Goal: Transaction & Acquisition: Book appointment/travel/reservation

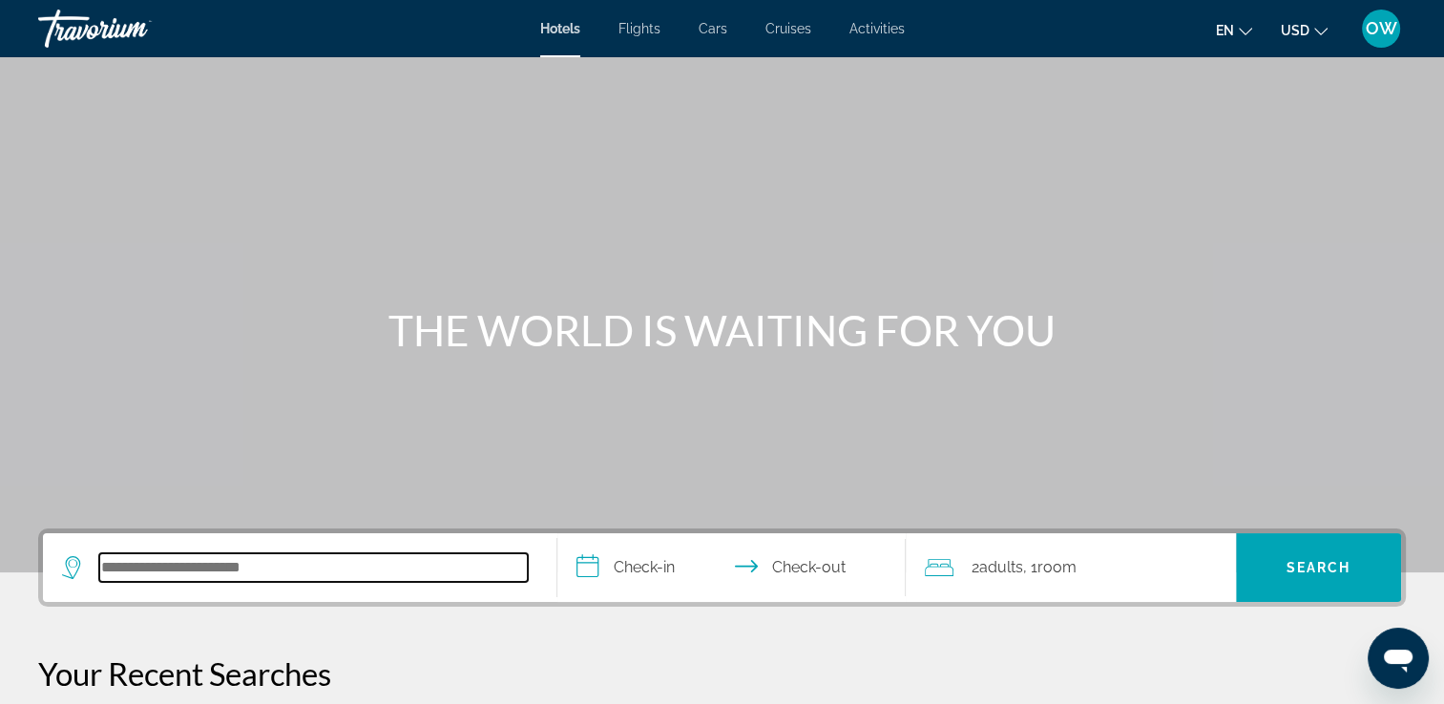
click at [178, 556] on input "Search hotel destination" at bounding box center [313, 568] width 429 height 29
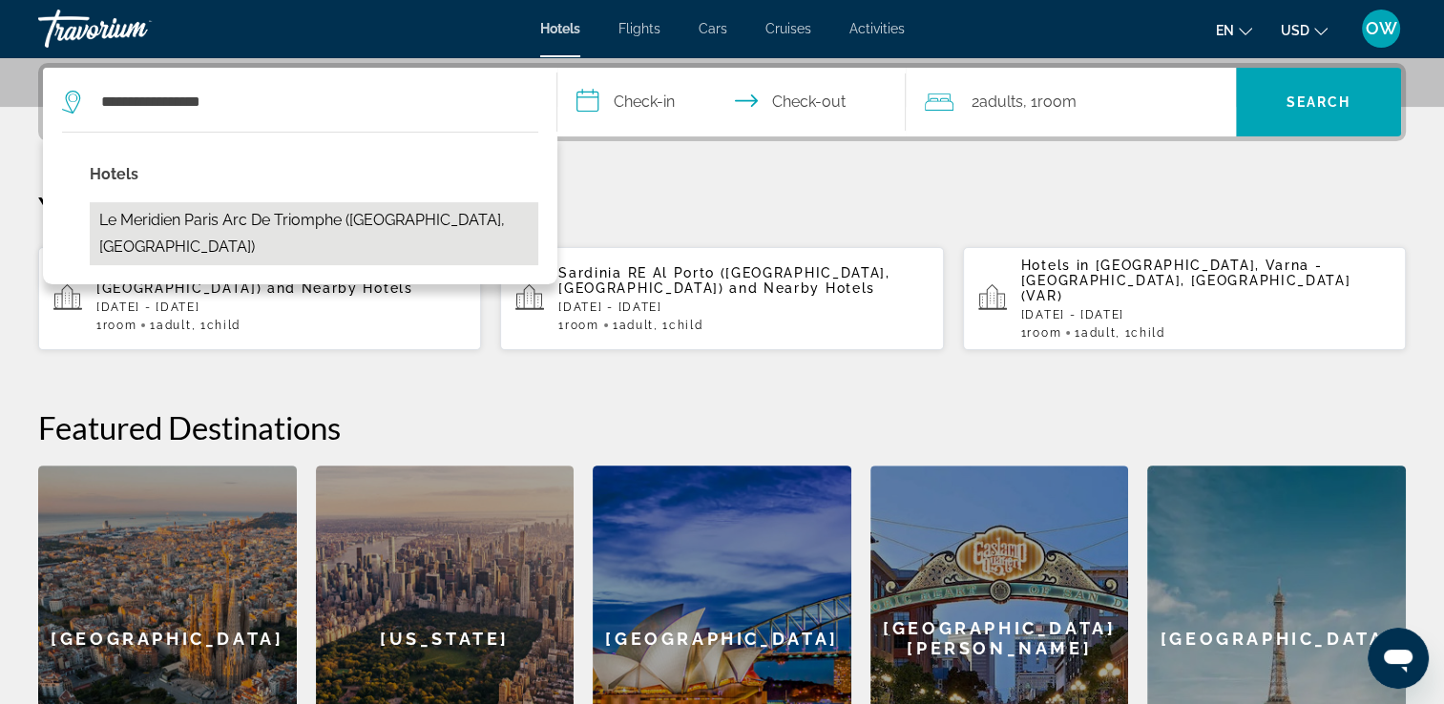
click at [354, 224] on button "Le Meridien Paris Arc De Triomphe ([GEOGRAPHIC_DATA], [GEOGRAPHIC_DATA])" at bounding box center [314, 233] width 449 height 63
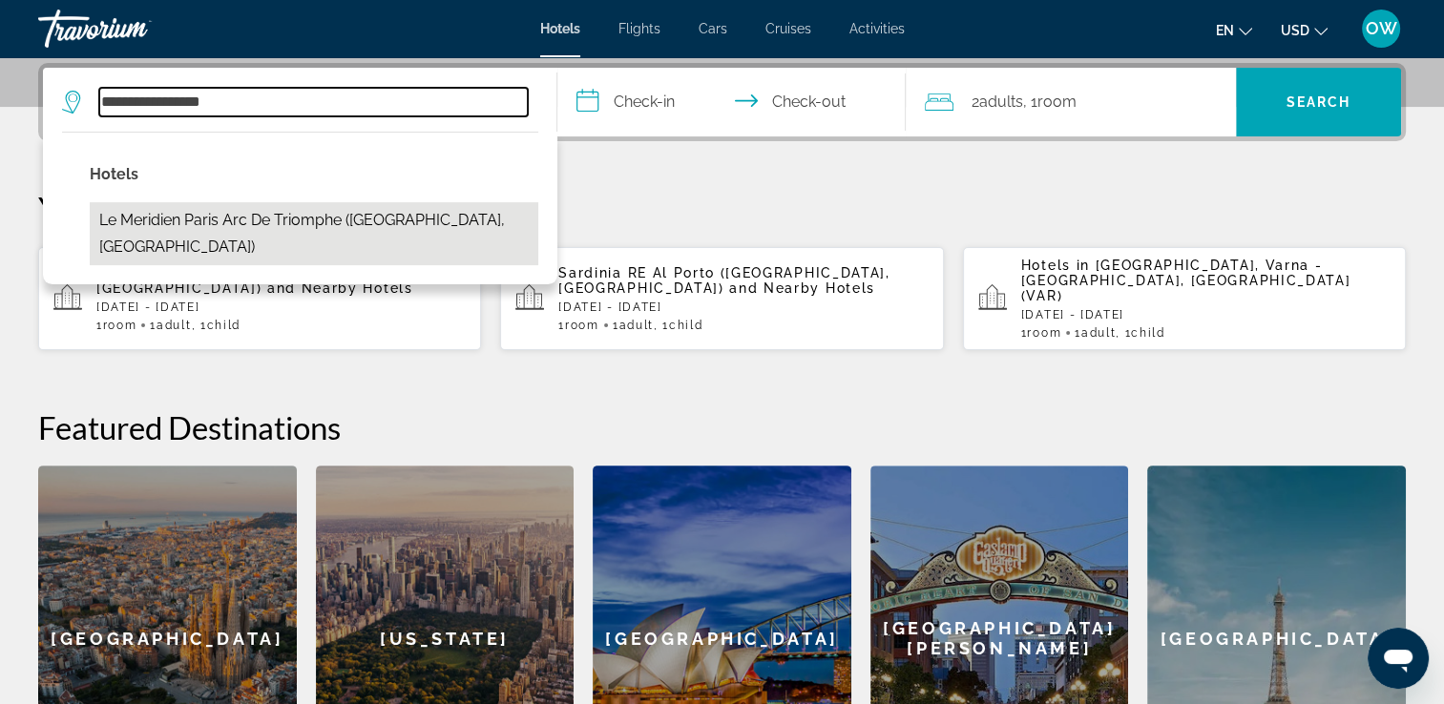
type input "**********"
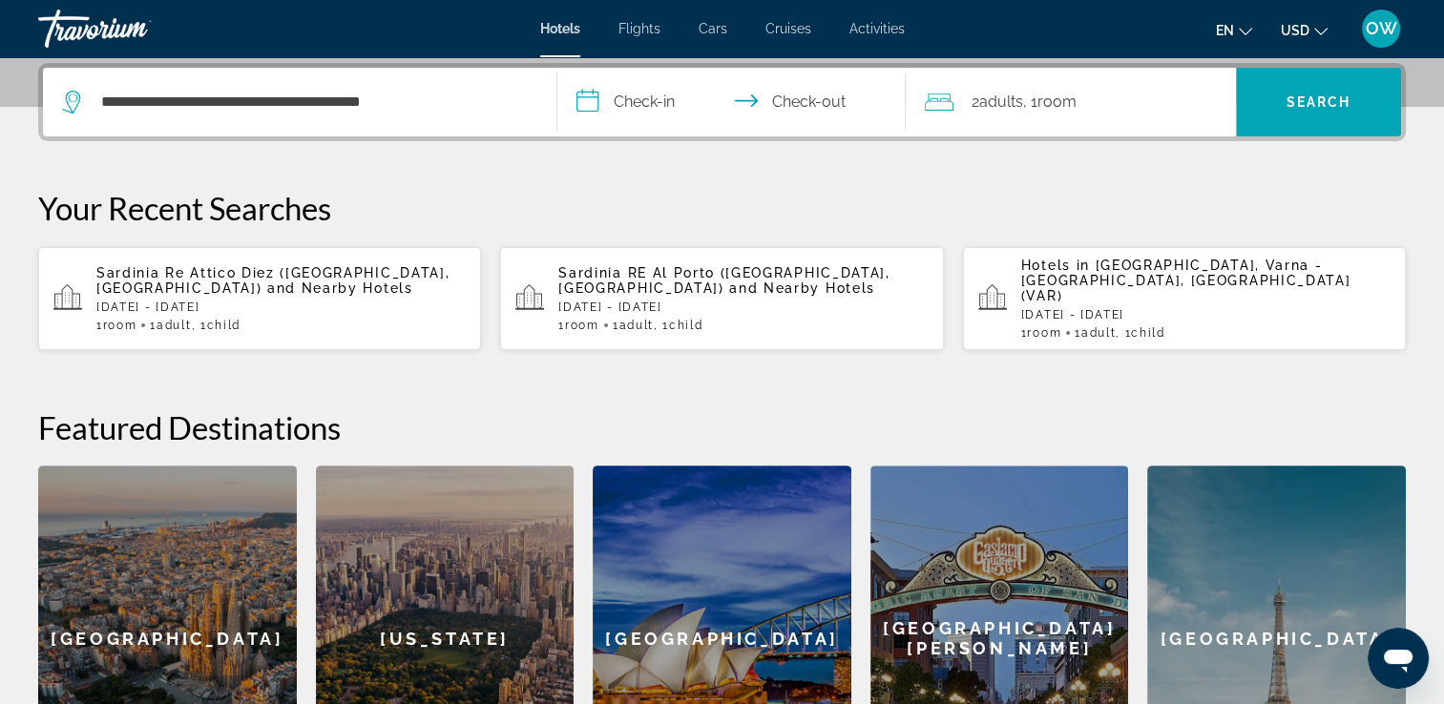
click at [653, 104] on input "**********" at bounding box center [735, 105] width 357 height 74
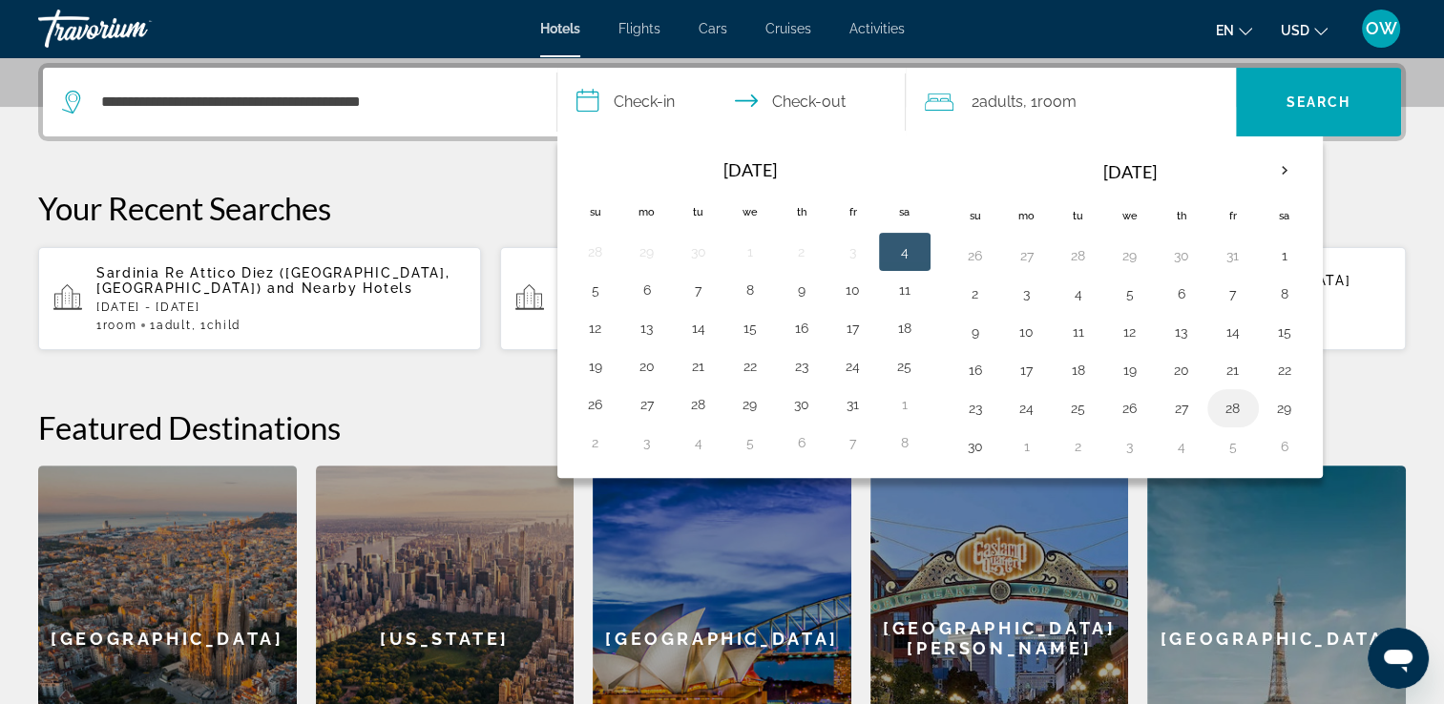
click at [1222, 414] on button "28" at bounding box center [1233, 408] width 31 height 27
click at [973, 447] on button "30" at bounding box center [975, 446] width 31 height 27
type input "**********"
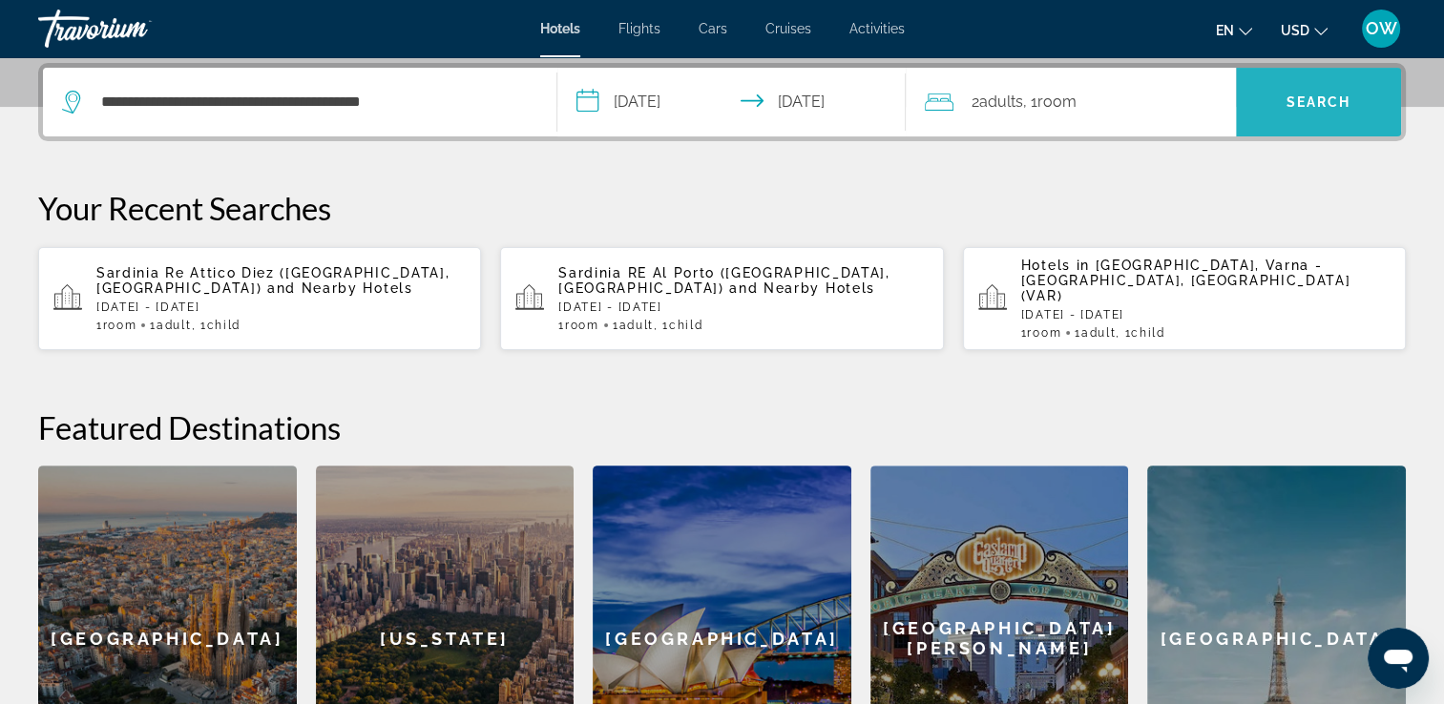
click at [1325, 115] on span "Search" at bounding box center [1318, 102] width 165 height 46
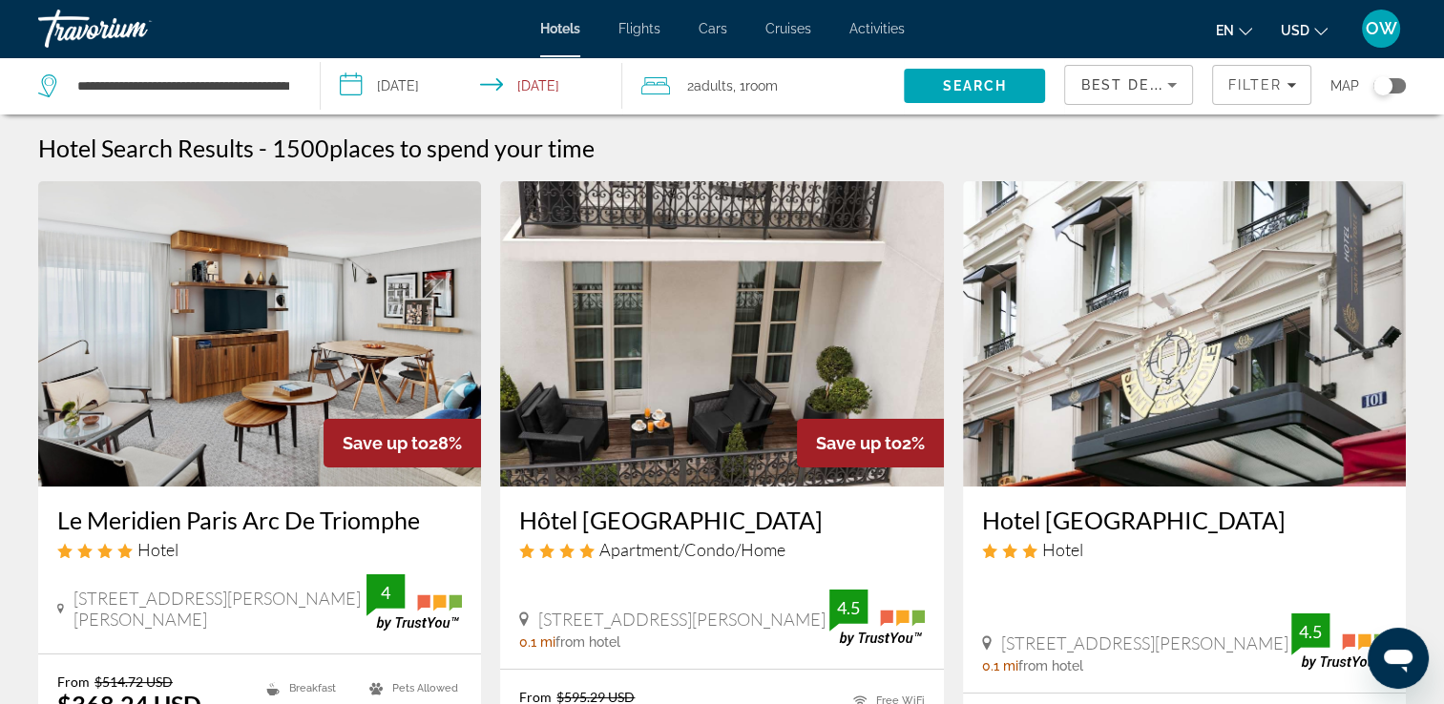
click at [1318, 29] on icon "Change currency" at bounding box center [1320, 31] width 13 height 13
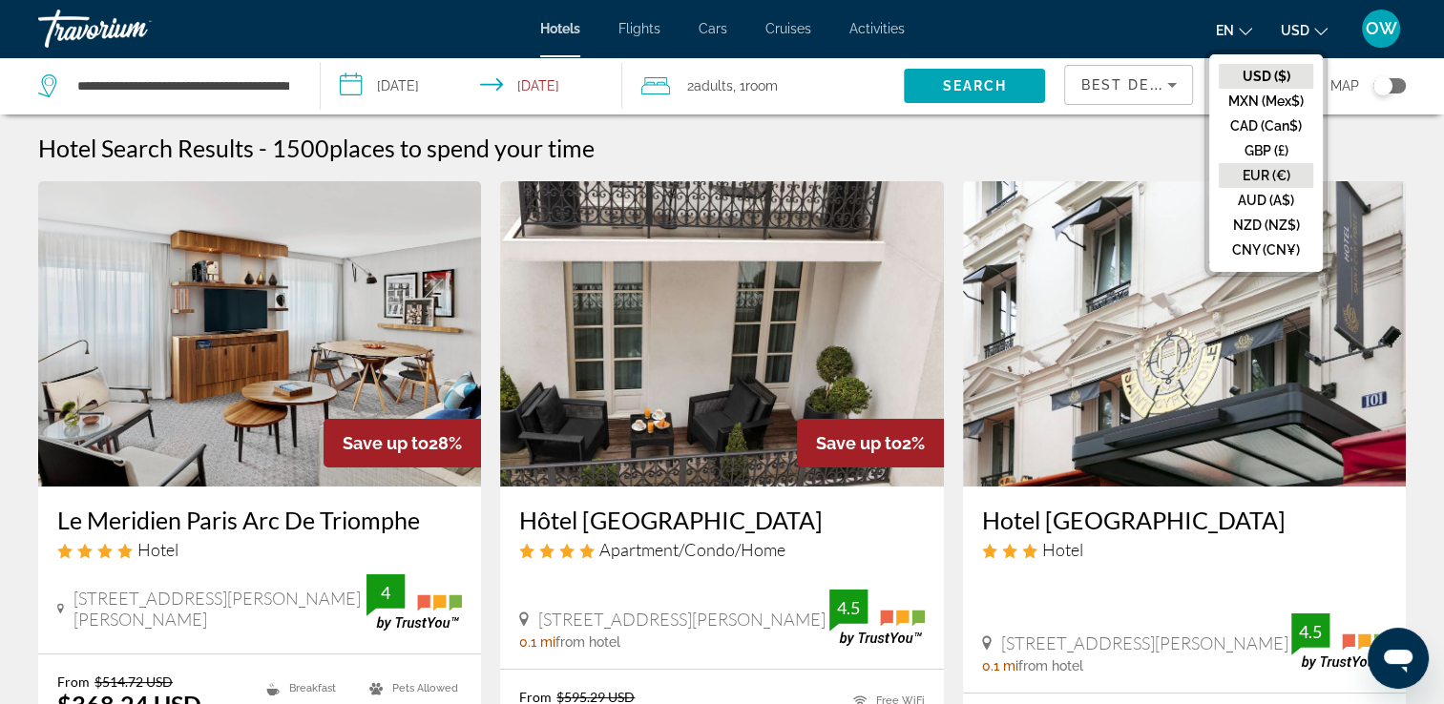
click at [1260, 175] on button "EUR (€)" at bounding box center [1266, 175] width 94 height 25
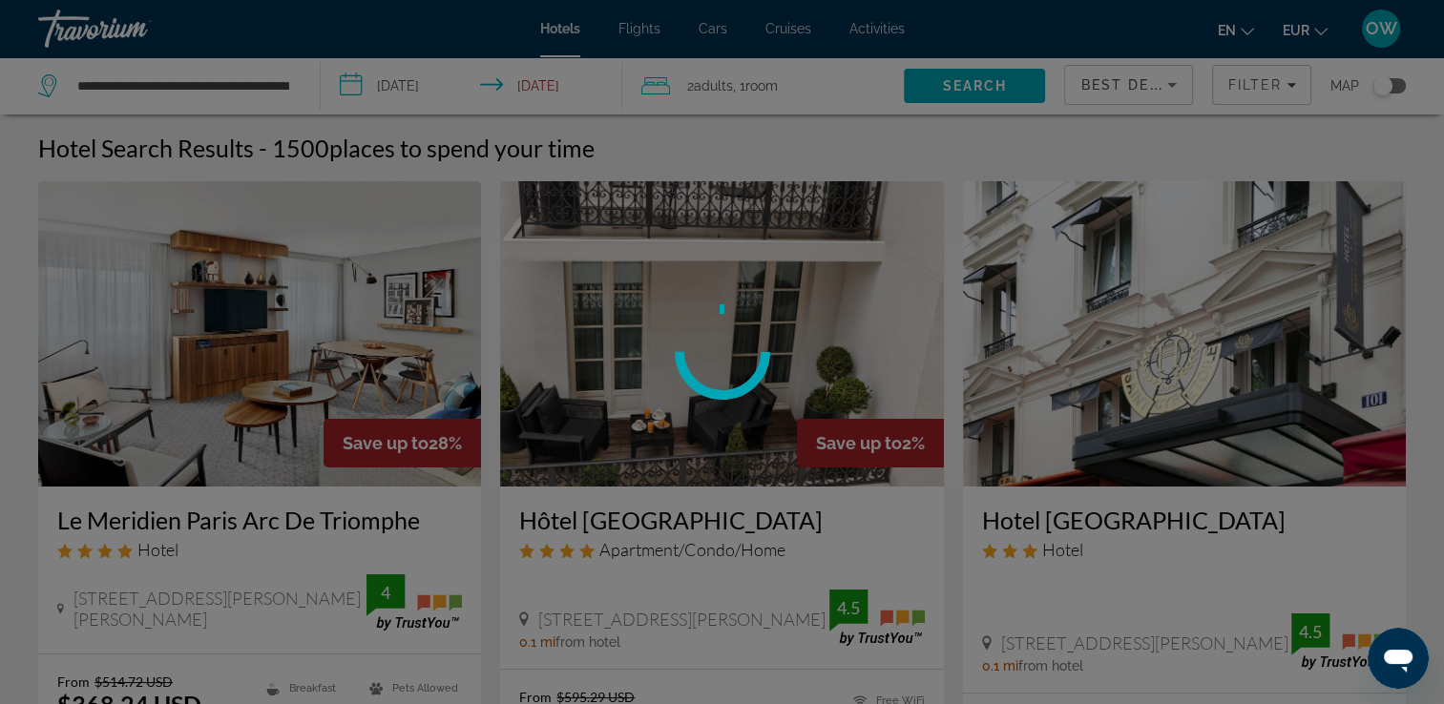
click at [1240, 34] on div at bounding box center [722, 352] width 1444 height 704
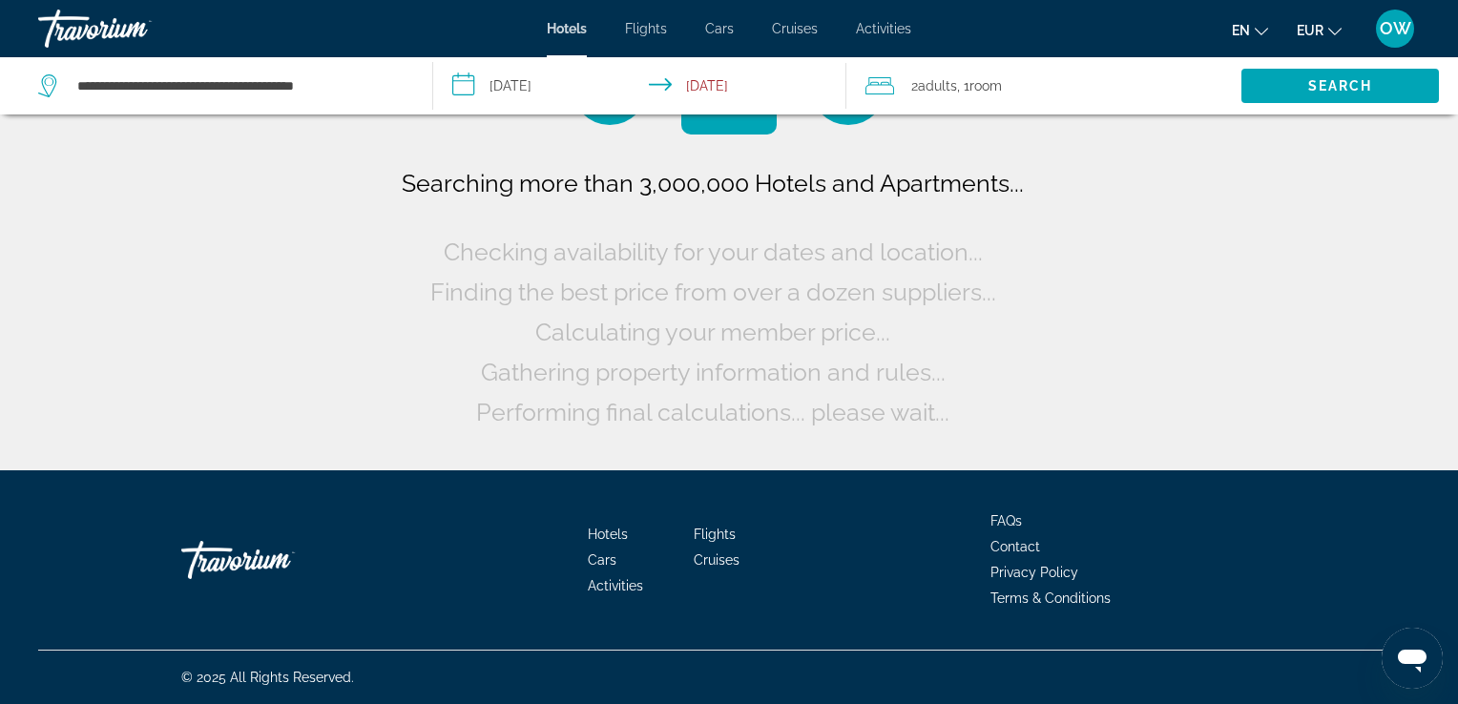
click at [1247, 30] on span "en" at bounding box center [1241, 30] width 18 height 15
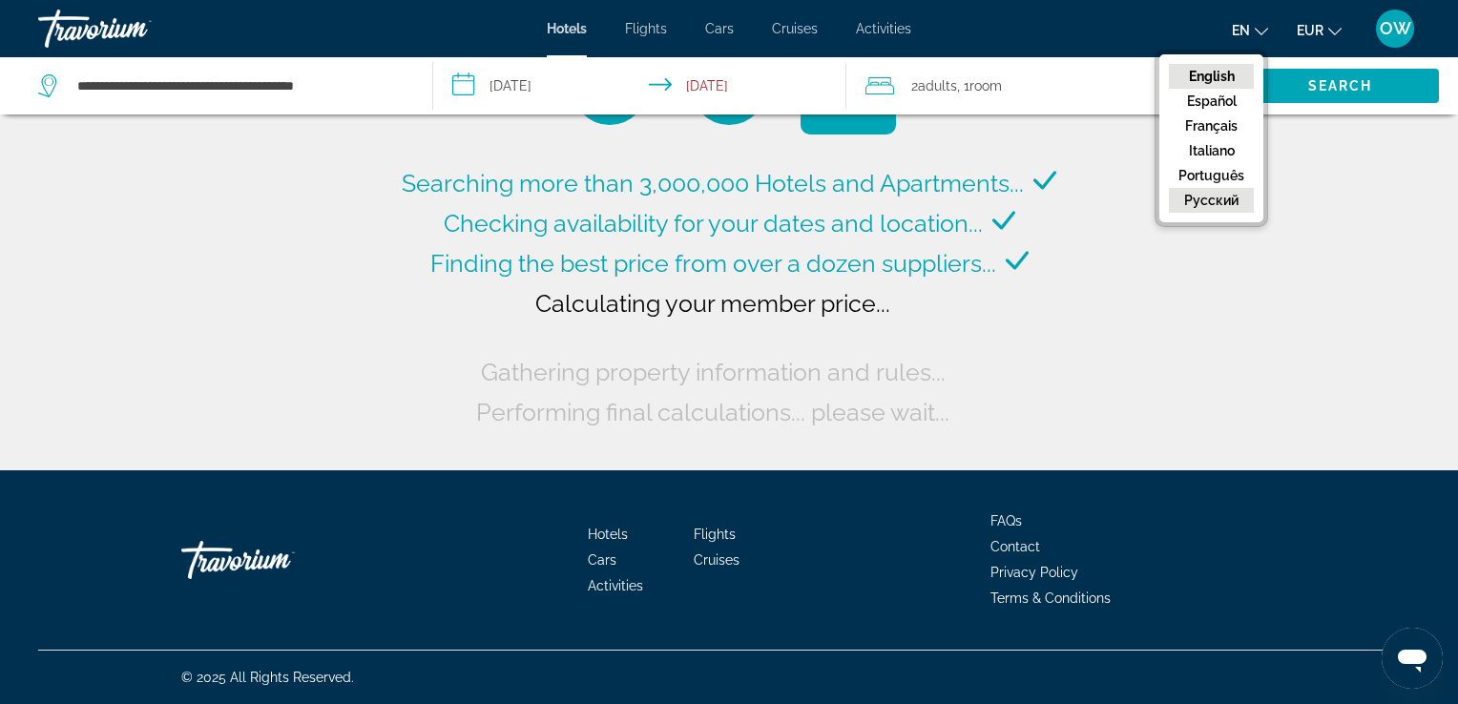
click at [1213, 204] on button "русский" at bounding box center [1211, 200] width 85 height 25
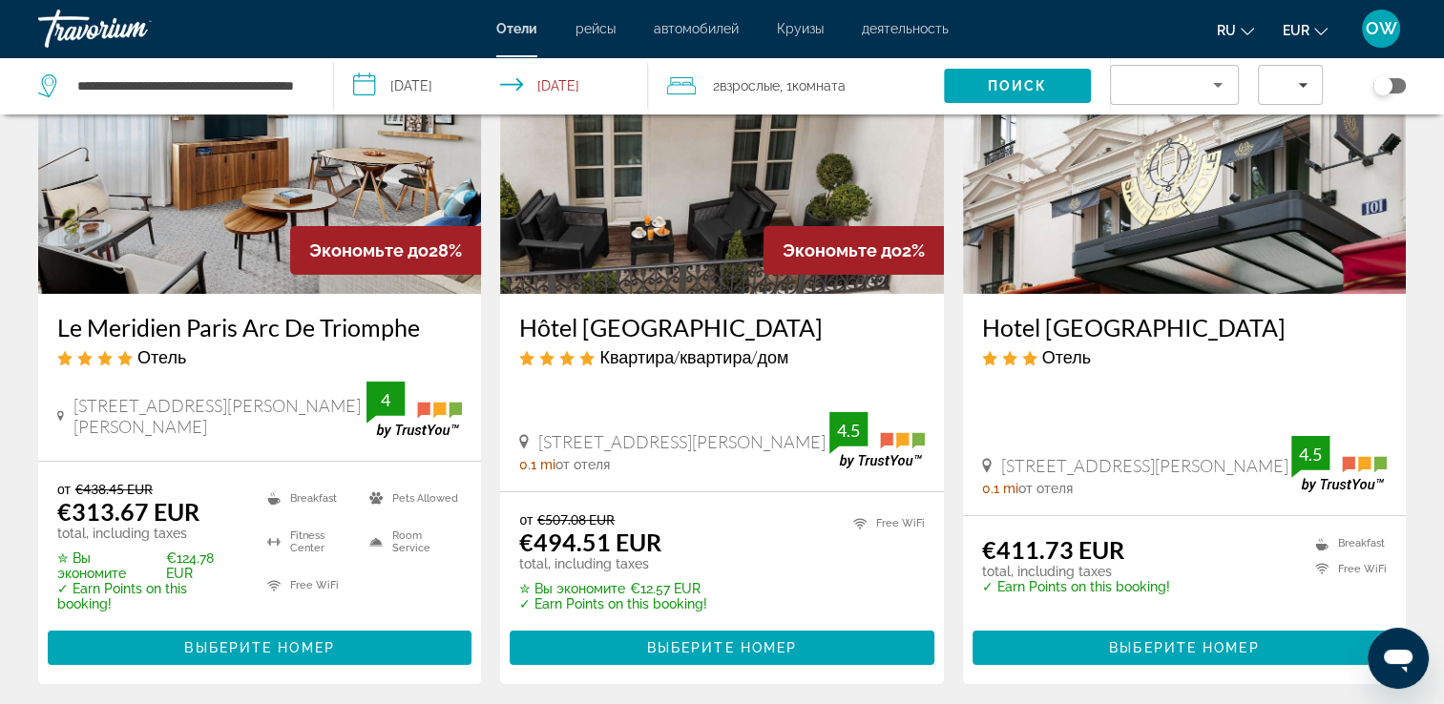
scroll to position [208, 0]
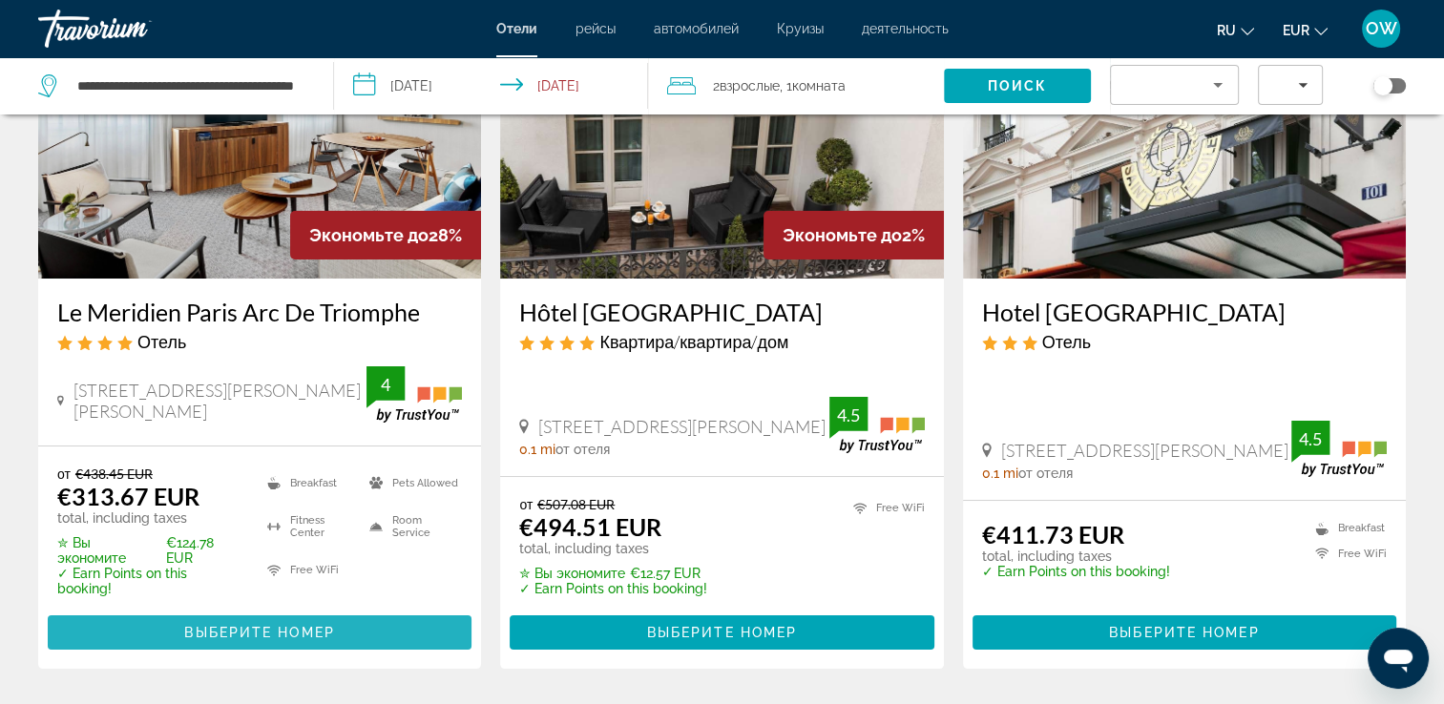
click at [293, 639] on span "Выберите номер" at bounding box center [259, 632] width 150 height 15
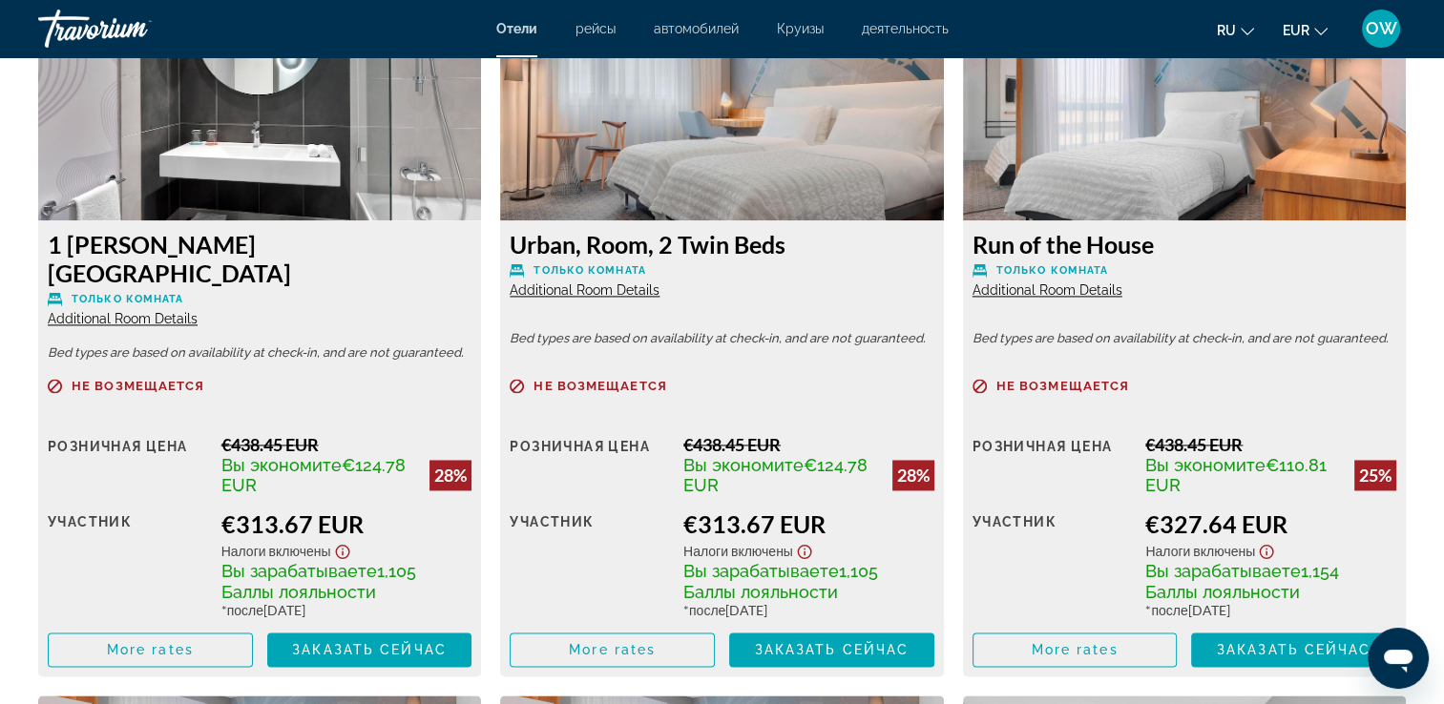
scroll to position [2730, 0]
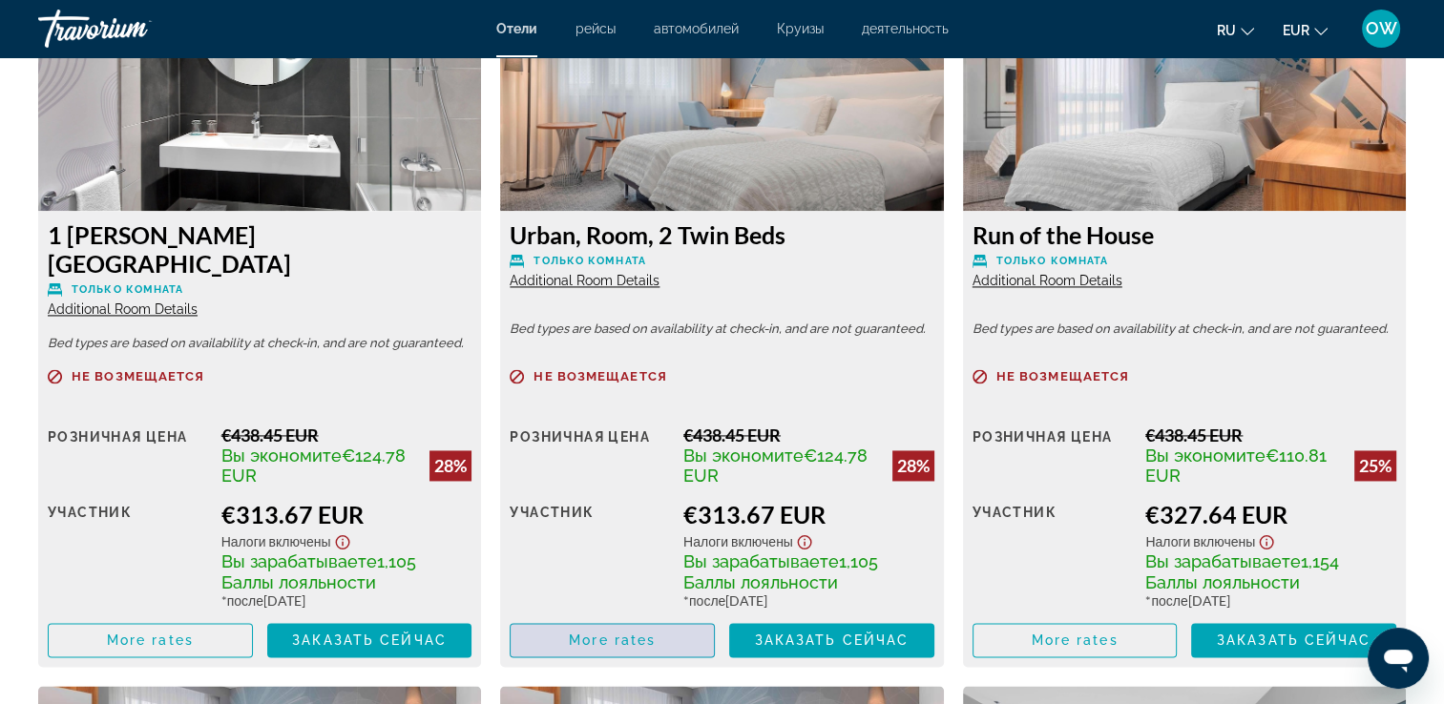
click at [619, 633] on span "More rates" at bounding box center [612, 640] width 87 height 15
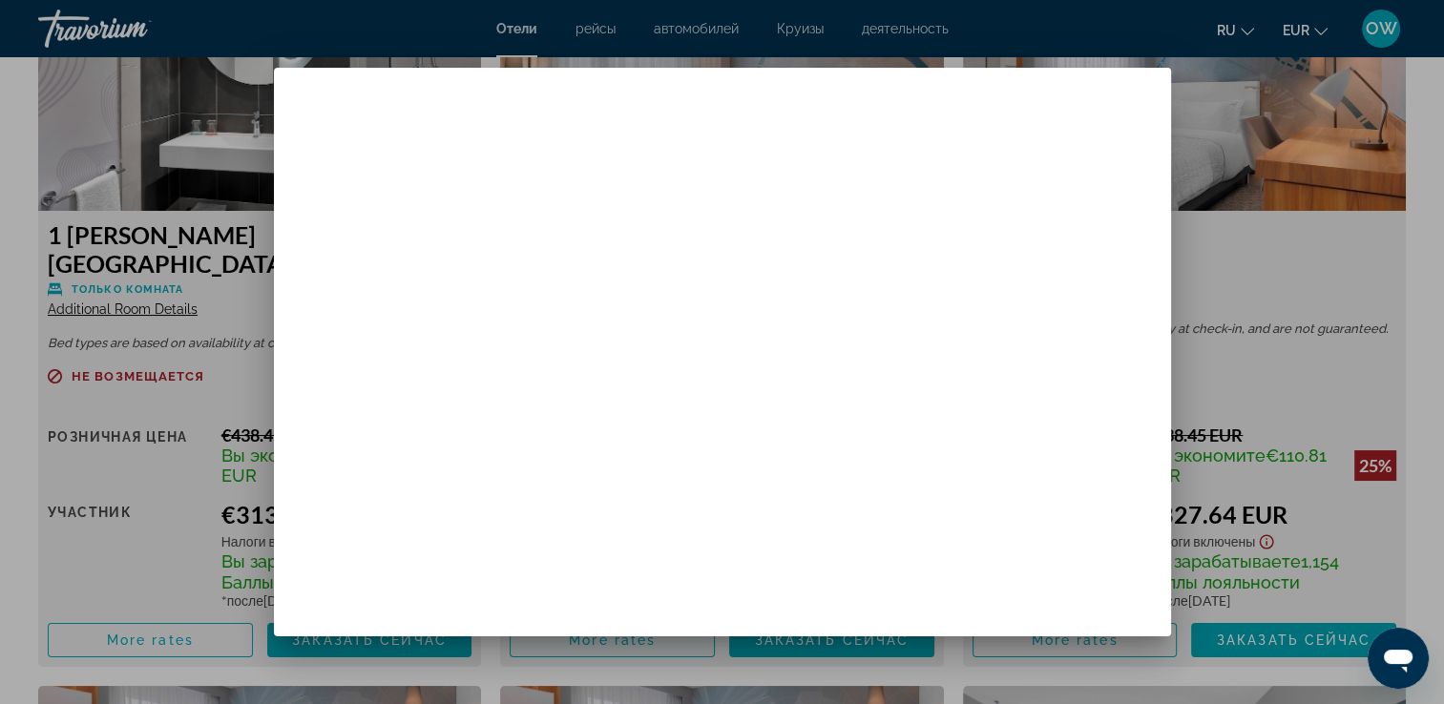
scroll to position [0, 0]
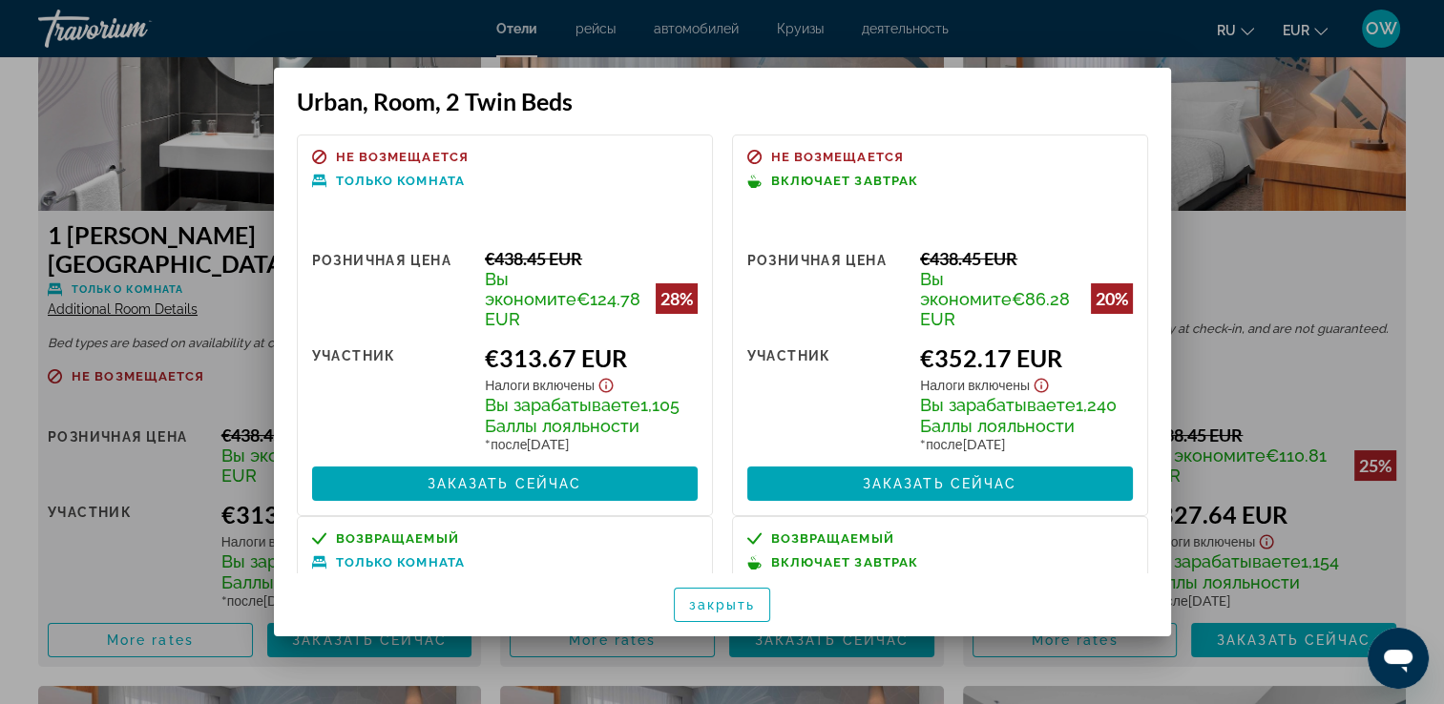
click at [1269, 259] on div at bounding box center [722, 352] width 1444 height 704
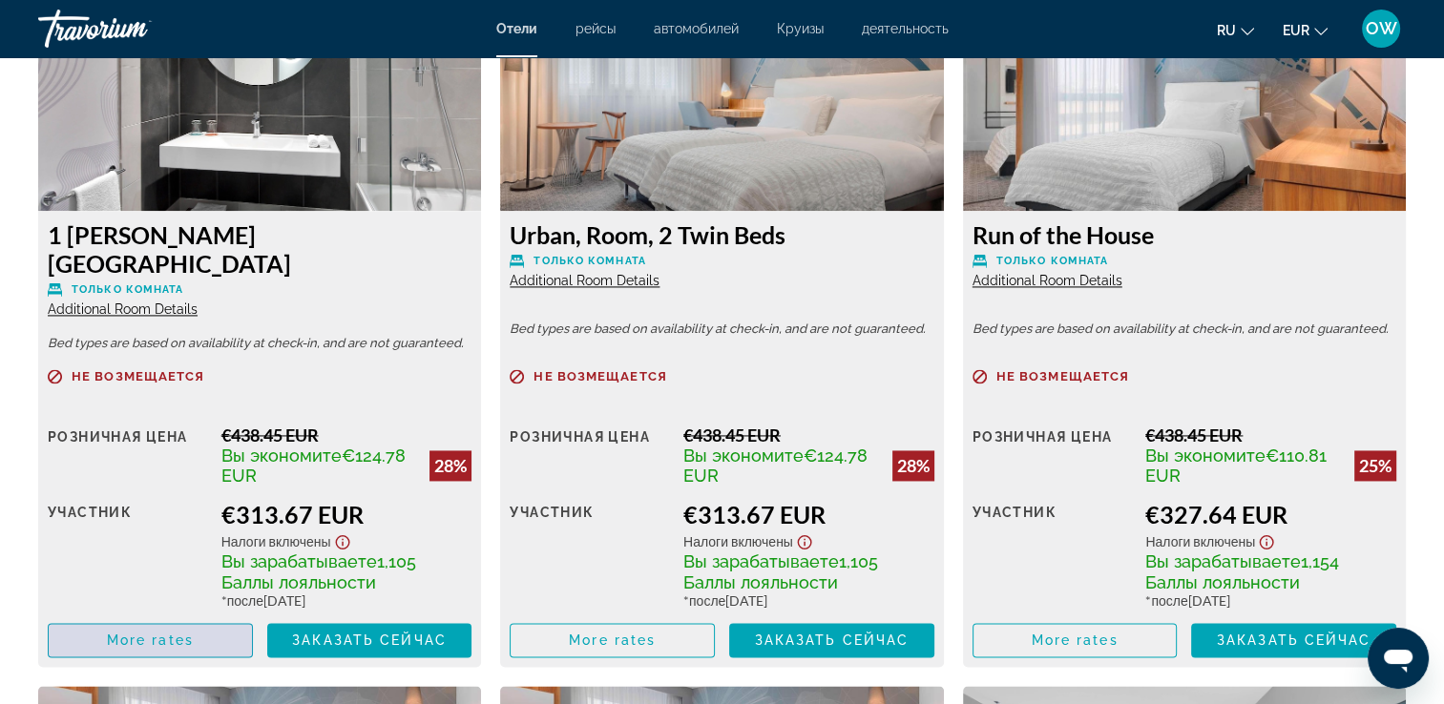
click at [129, 633] on span "More rates" at bounding box center [150, 640] width 87 height 15
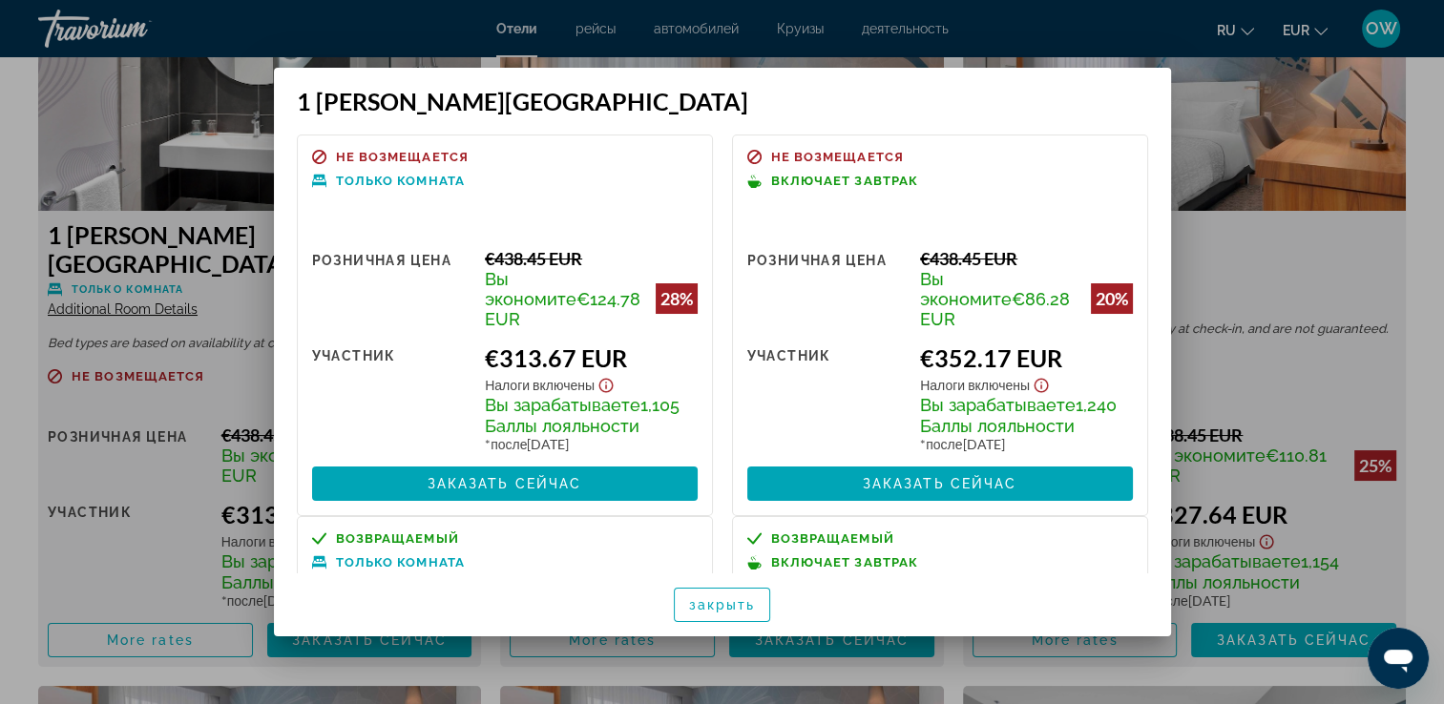
click at [1286, 269] on div at bounding box center [722, 352] width 1444 height 704
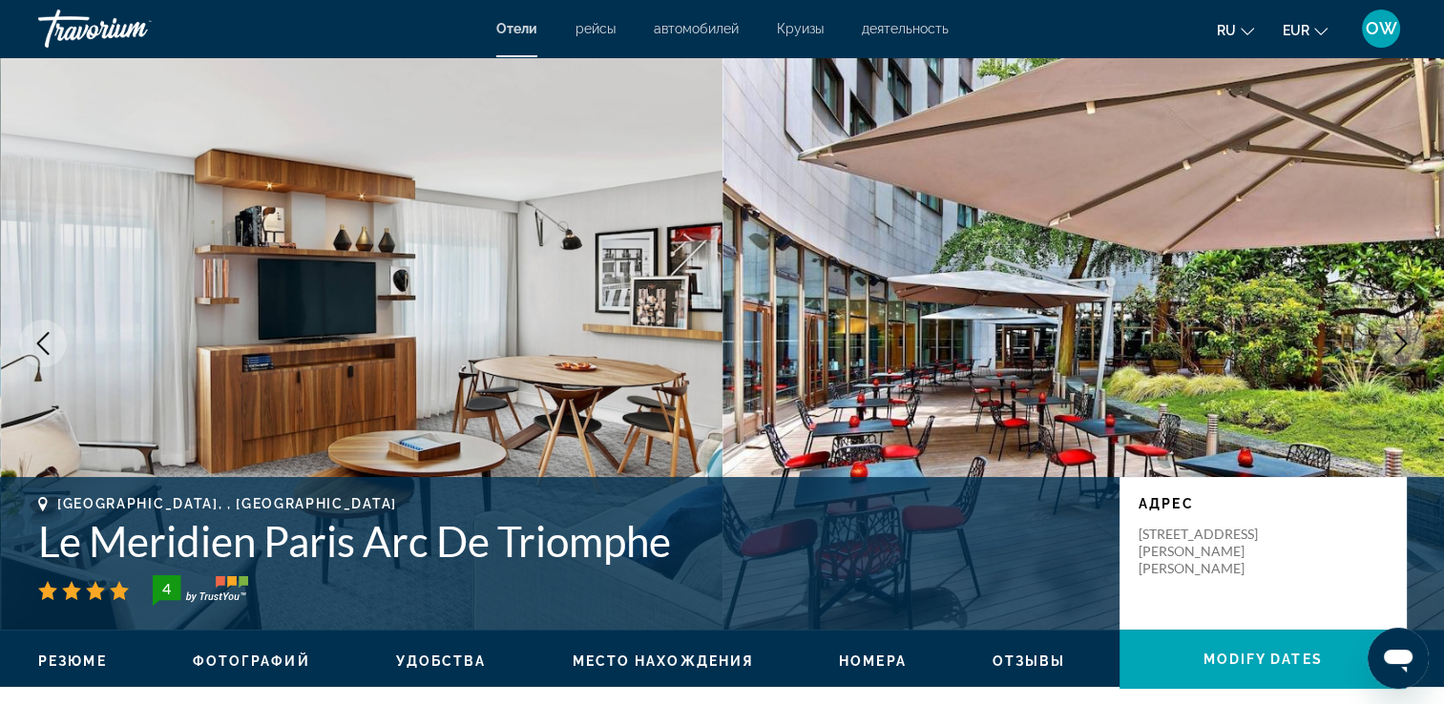
scroll to position [2730, 0]
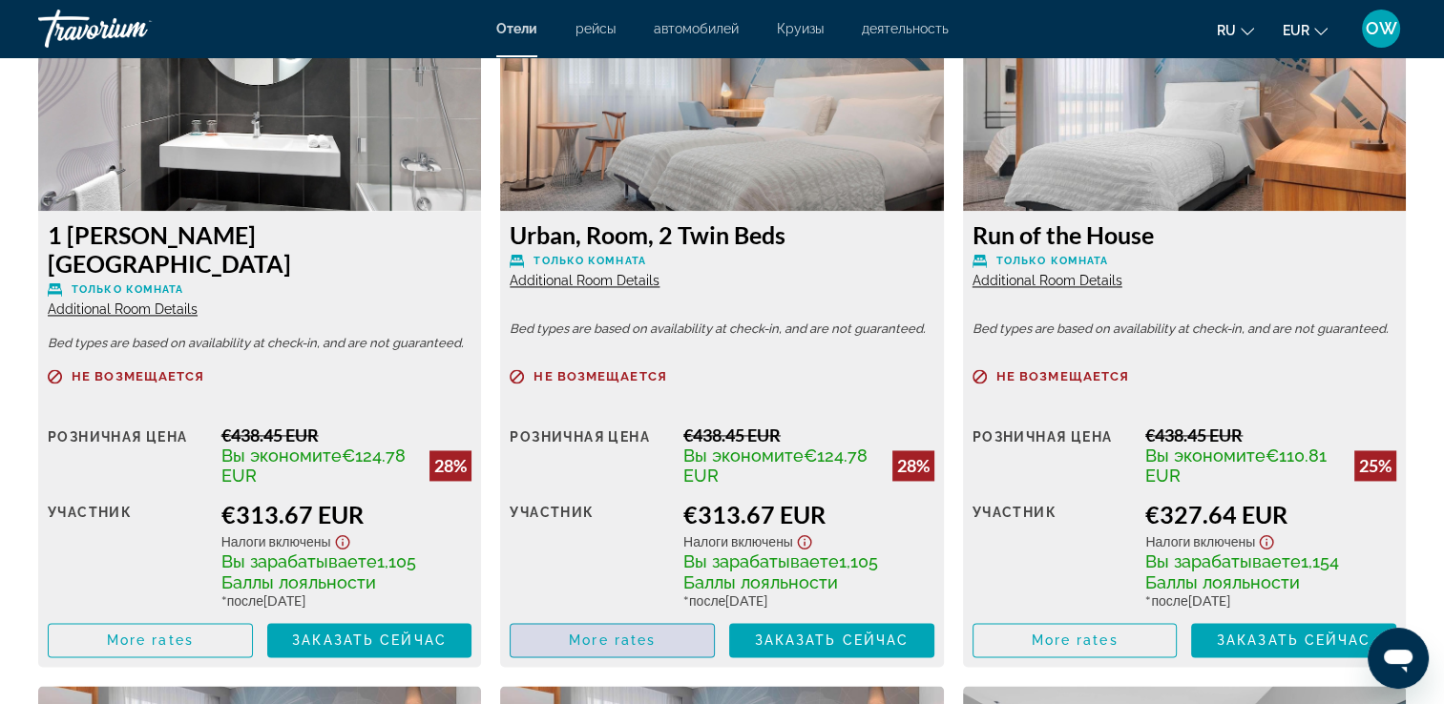
click at [634, 633] on span "More rates" at bounding box center [612, 640] width 87 height 15
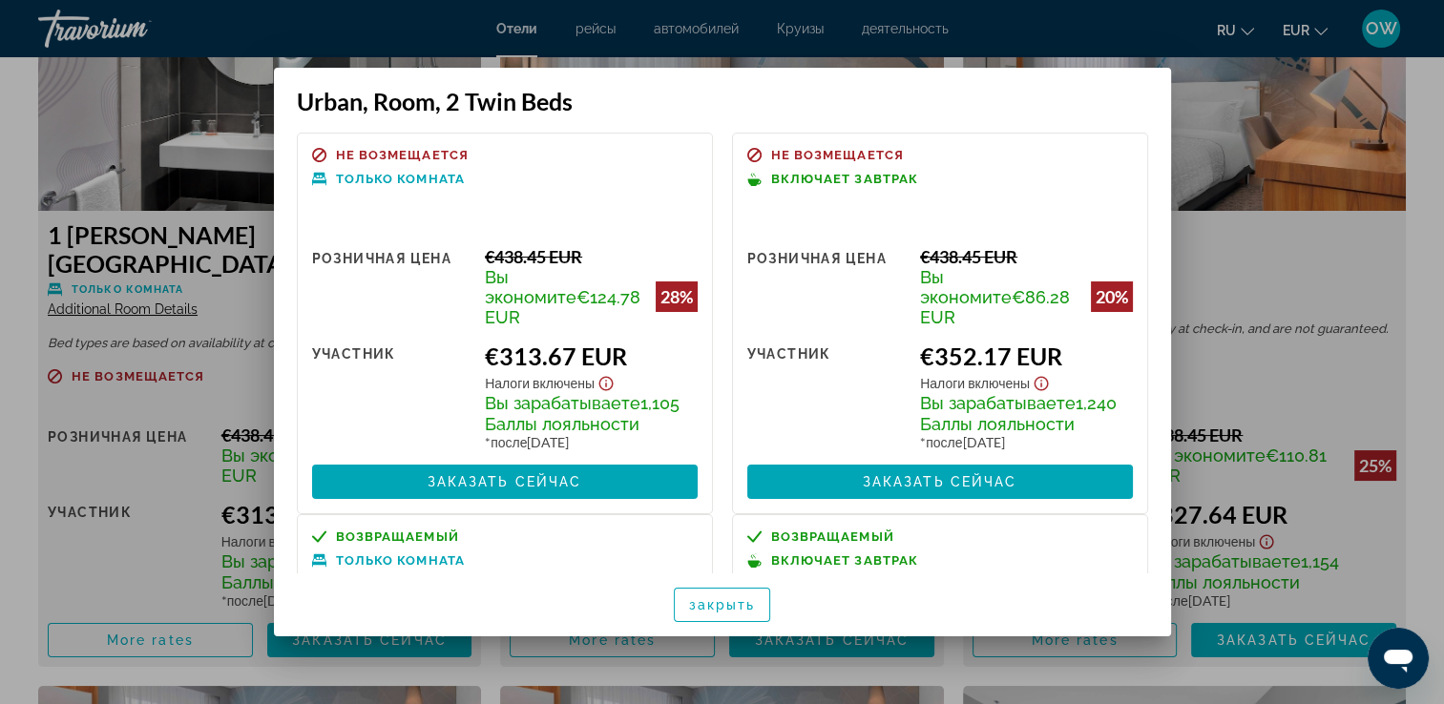
scroll to position [0, 0]
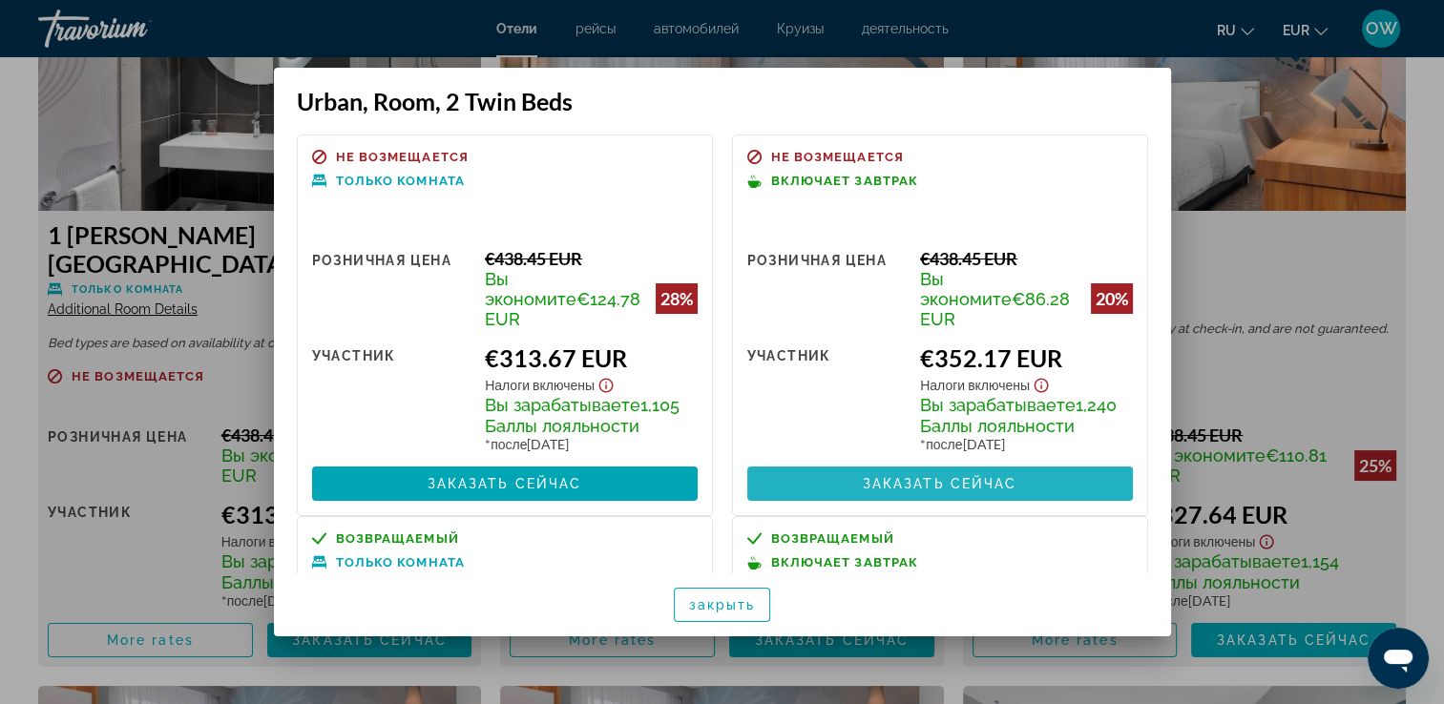
click at [972, 491] on span "Заказать сейчас" at bounding box center [940, 483] width 155 height 15
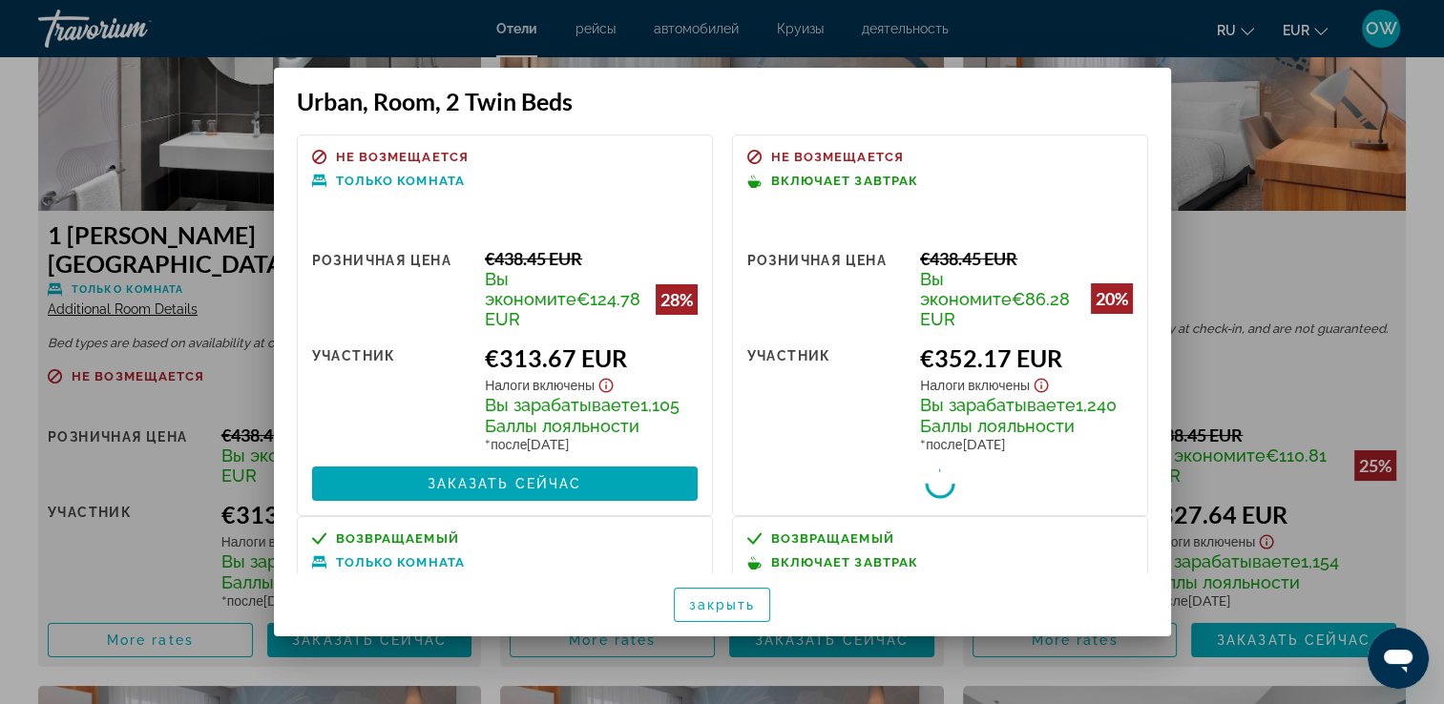
scroll to position [2730, 0]
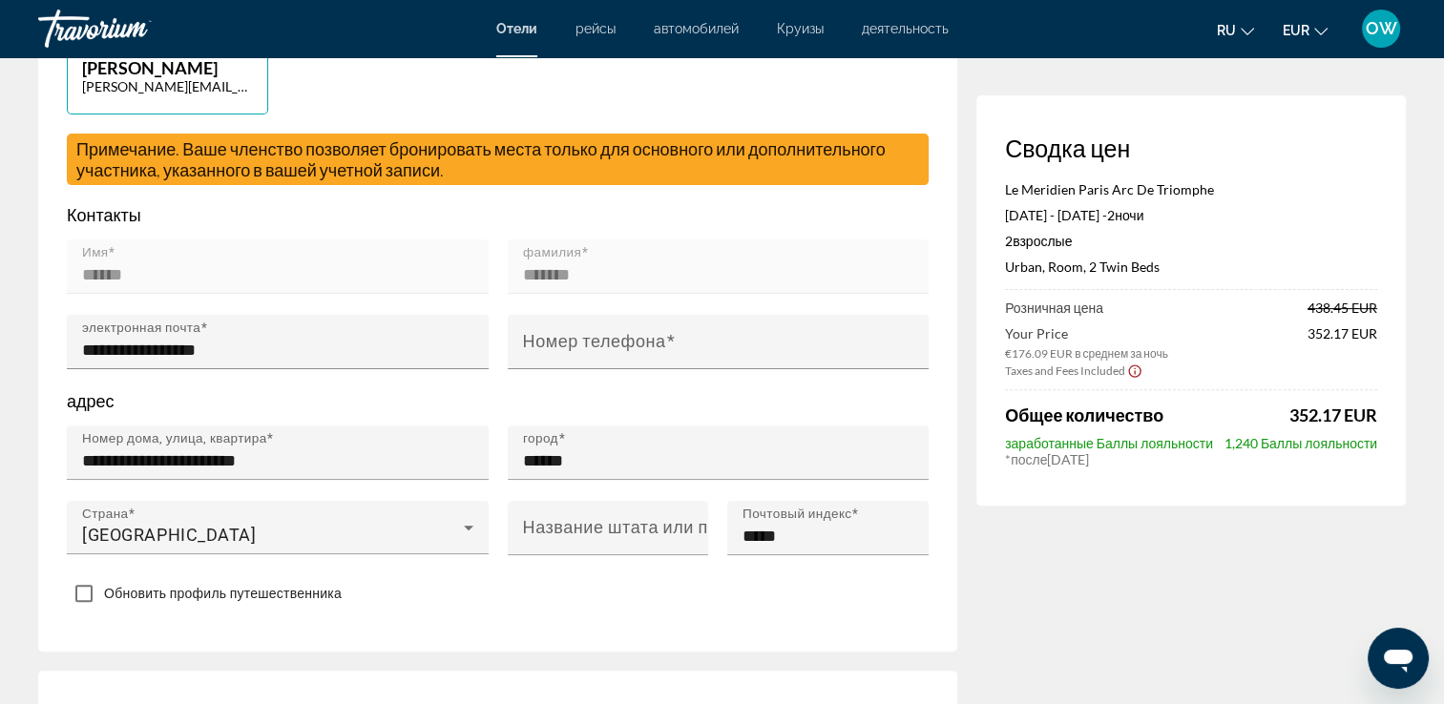
scroll to position [520, 0]
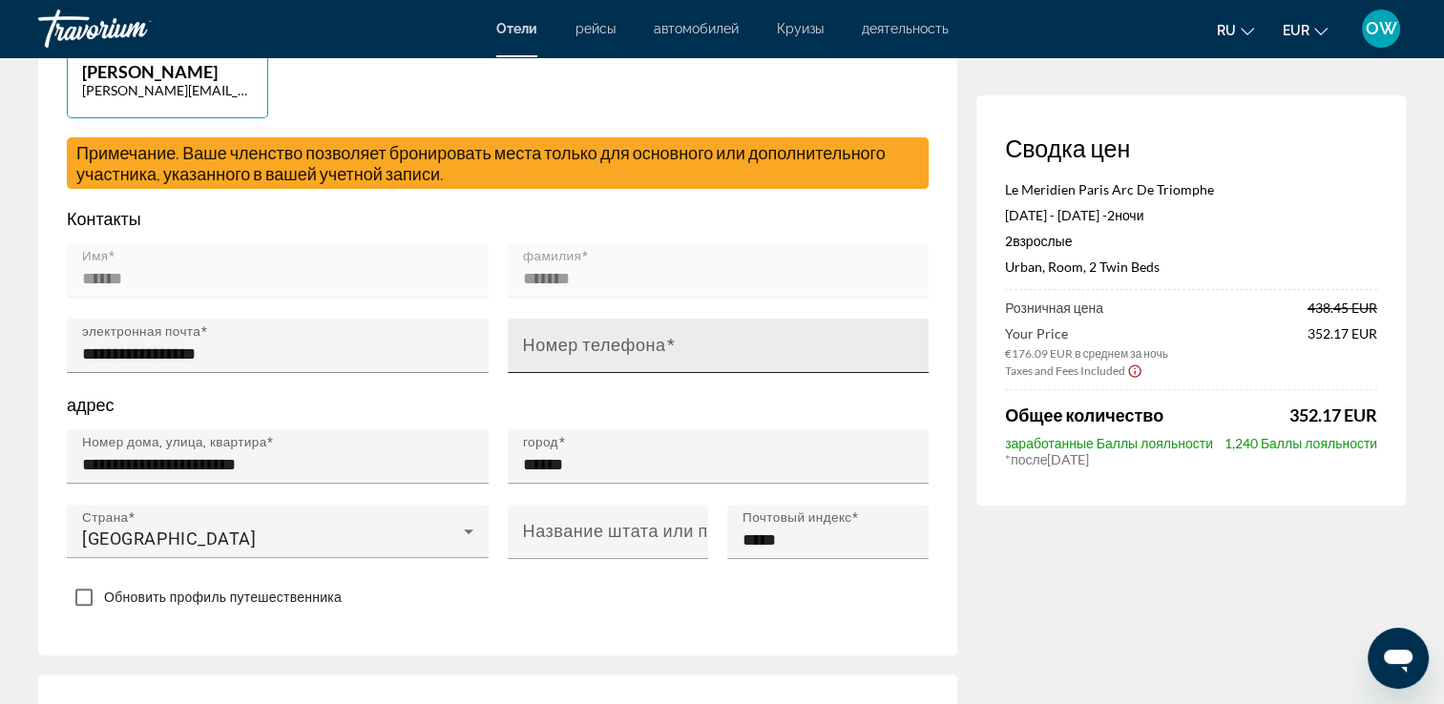
click at [573, 338] on mat-label "Номер телефона" at bounding box center [594, 345] width 143 height 20
click at [573, 343] on input "Номер телефона" at bounding box center [724, 354] width 403 height 23
type input "**********"
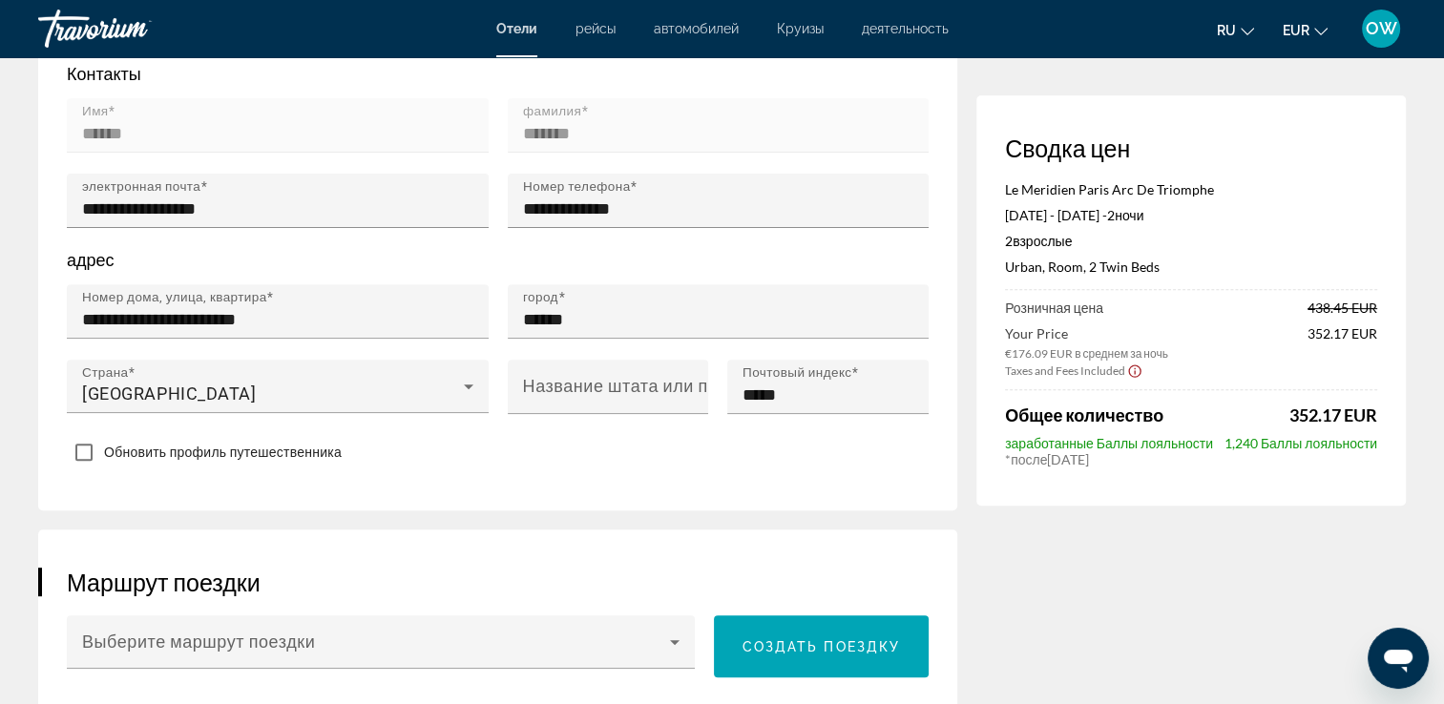
scroll to position [669, 0]
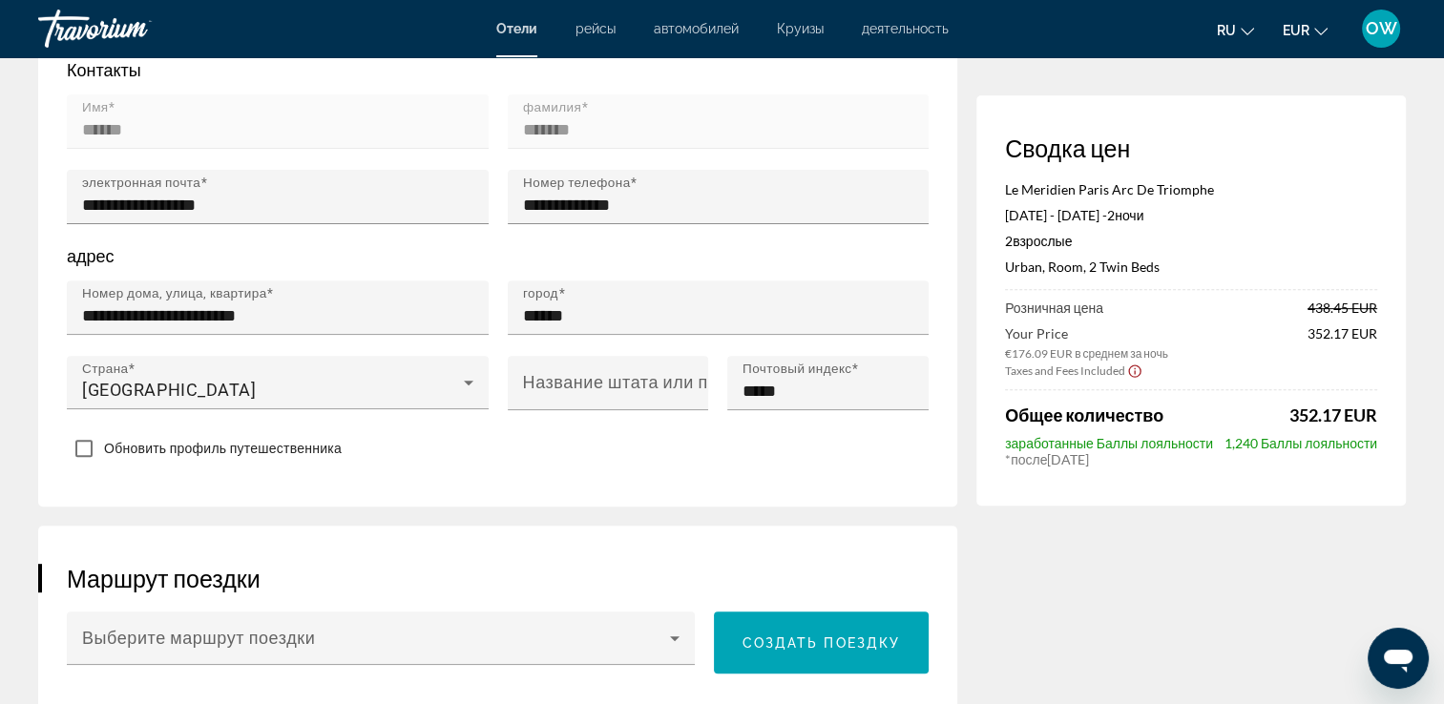
click at [459, 456] on div "Обновить профиль путешественника" at bounding box center [498, 449] width 862 height 37
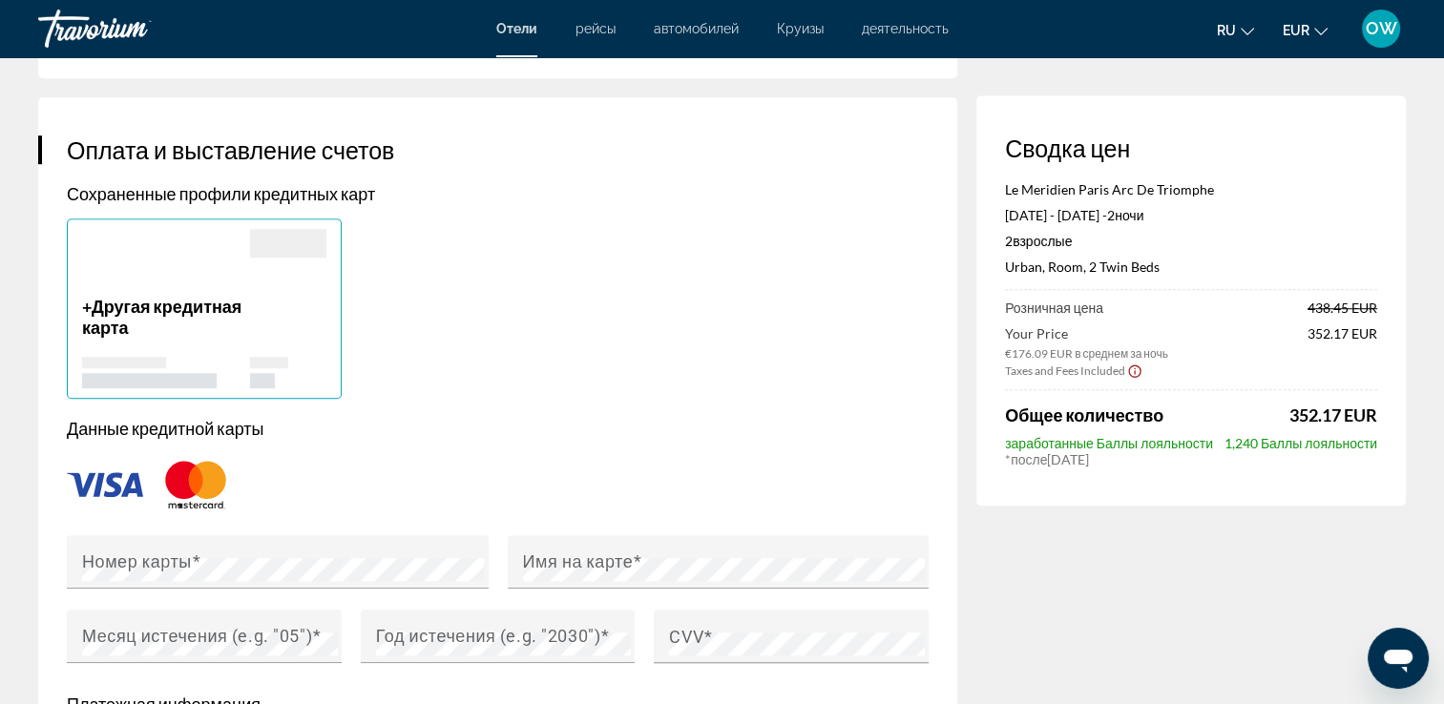
scroll to position [1335, 0]
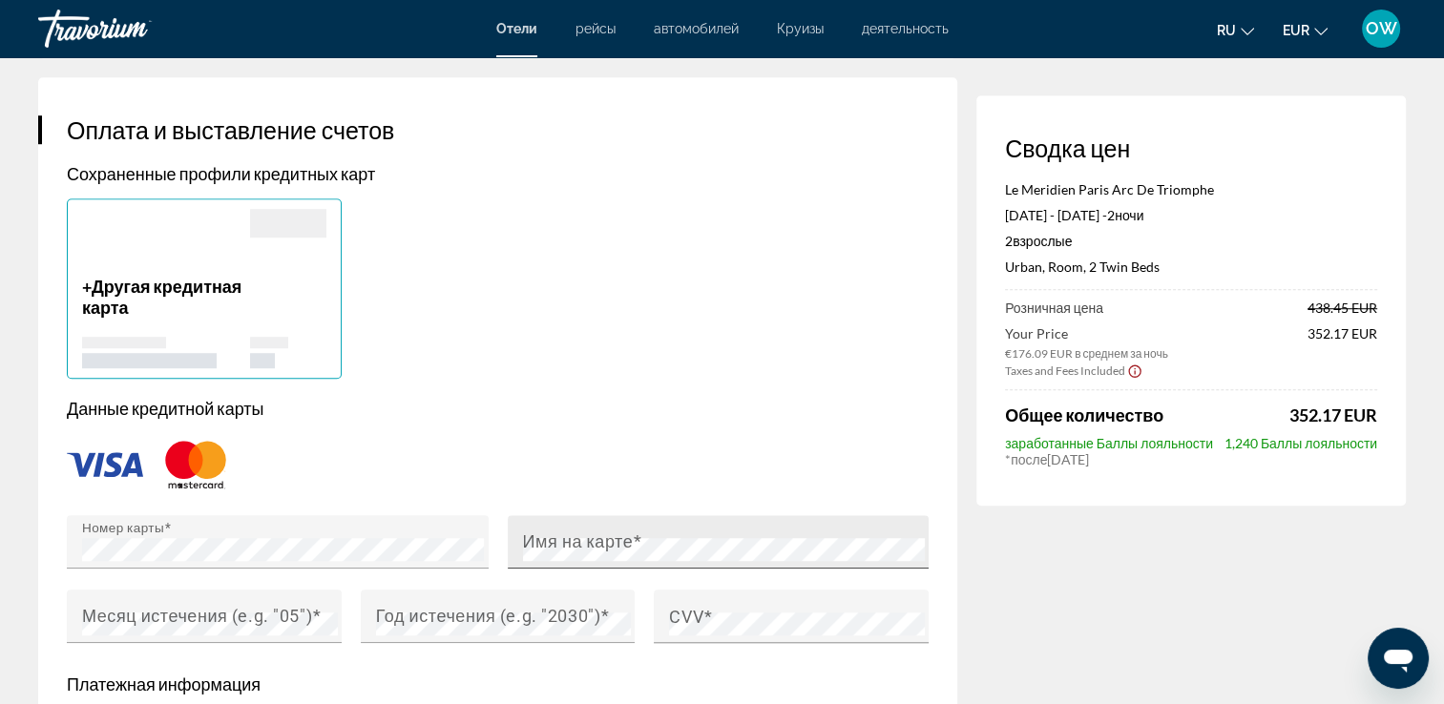
click at [638, 542] on span "Main content" at bounding box center [638, 542] width 10 height 20
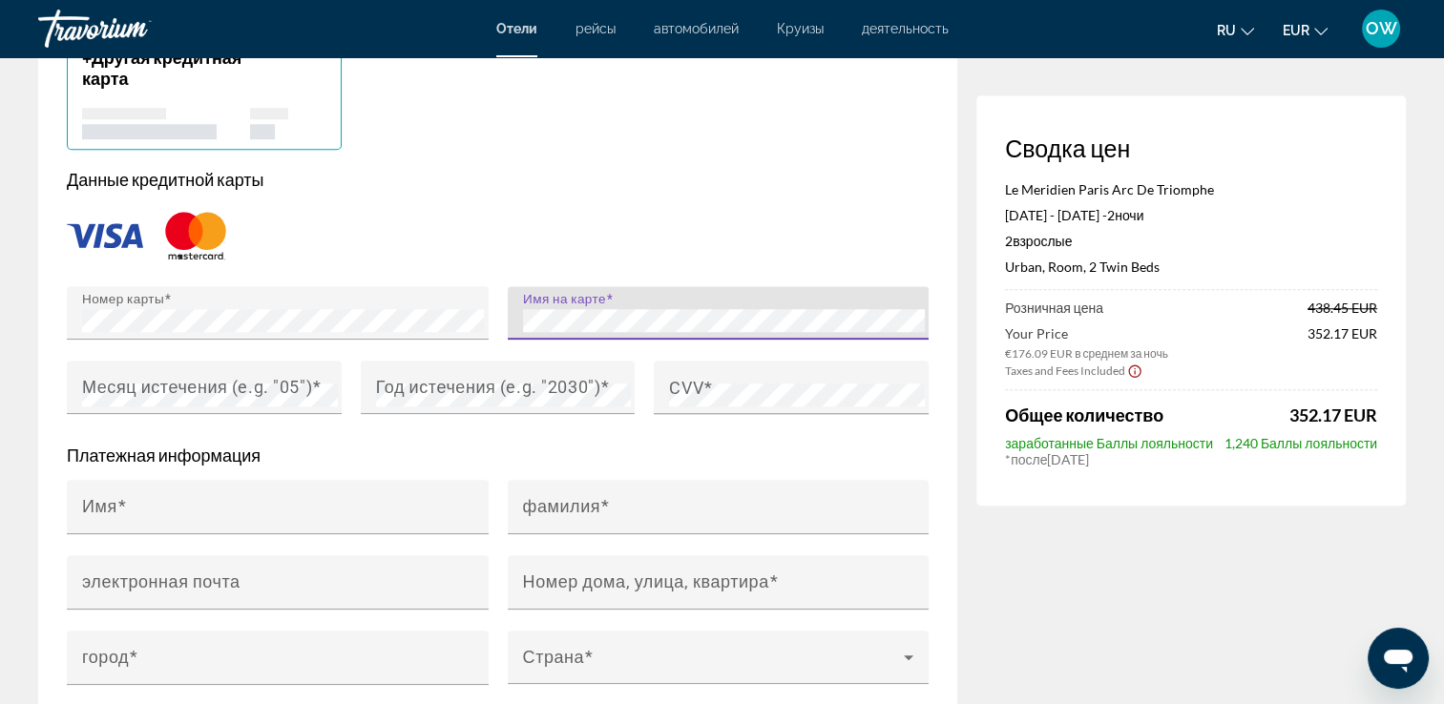
scroll to position [1620, 0]
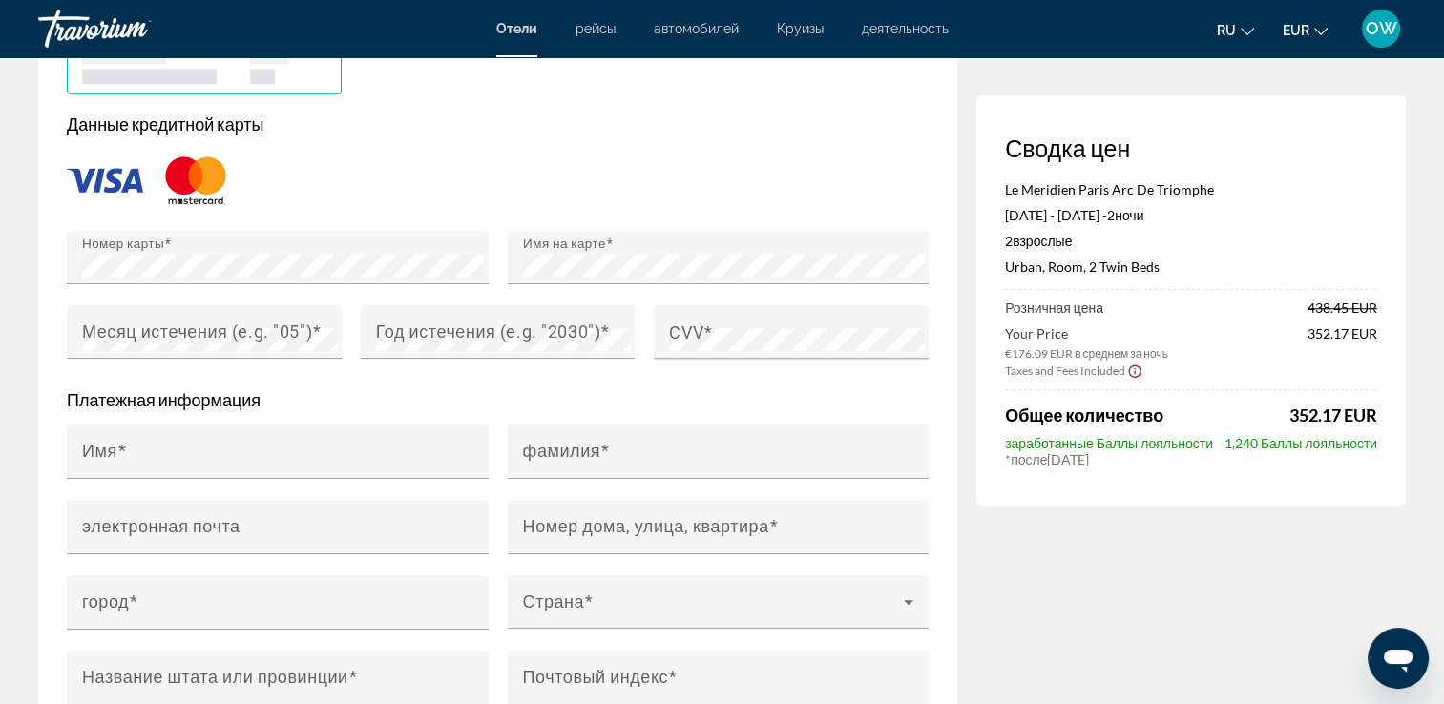
click at [844, 381] on form "Данные кредитной карты Номер карты Имя на карте Месяц истечения (e.g. "05") Год…" at bounding box center [498, 439] width 862 height 650
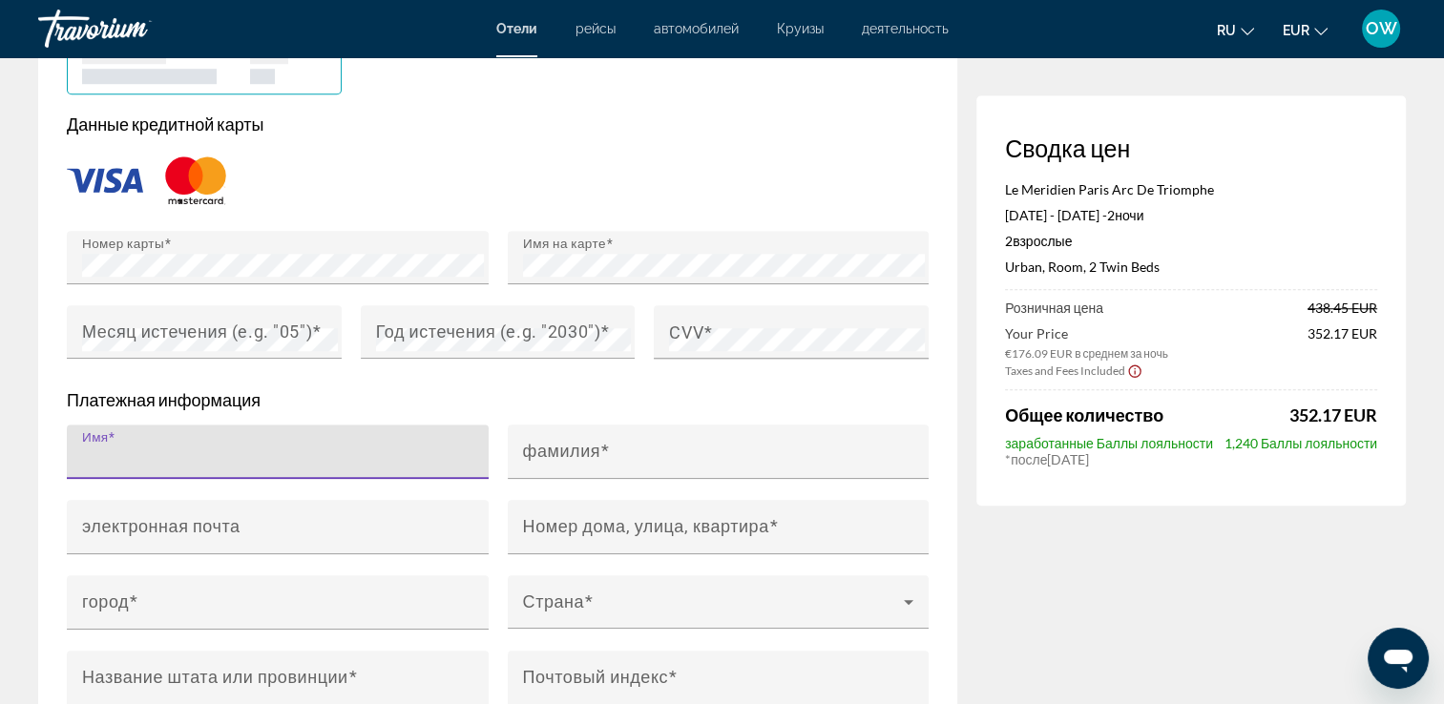
click at [154, 449] on input "Имя" at bounding box center [283, 460] width 403 height 23
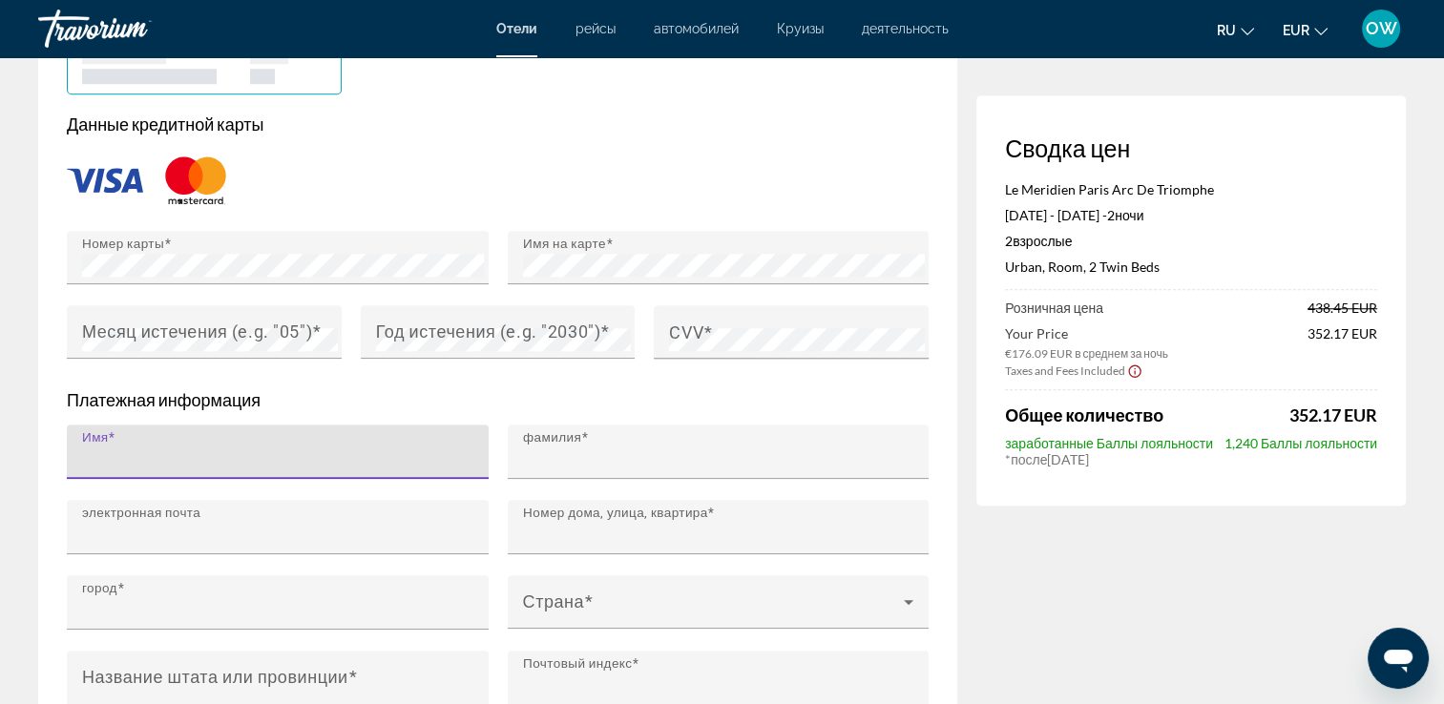
type input "******"
type input "*******"
type input "**********"
type input "******"
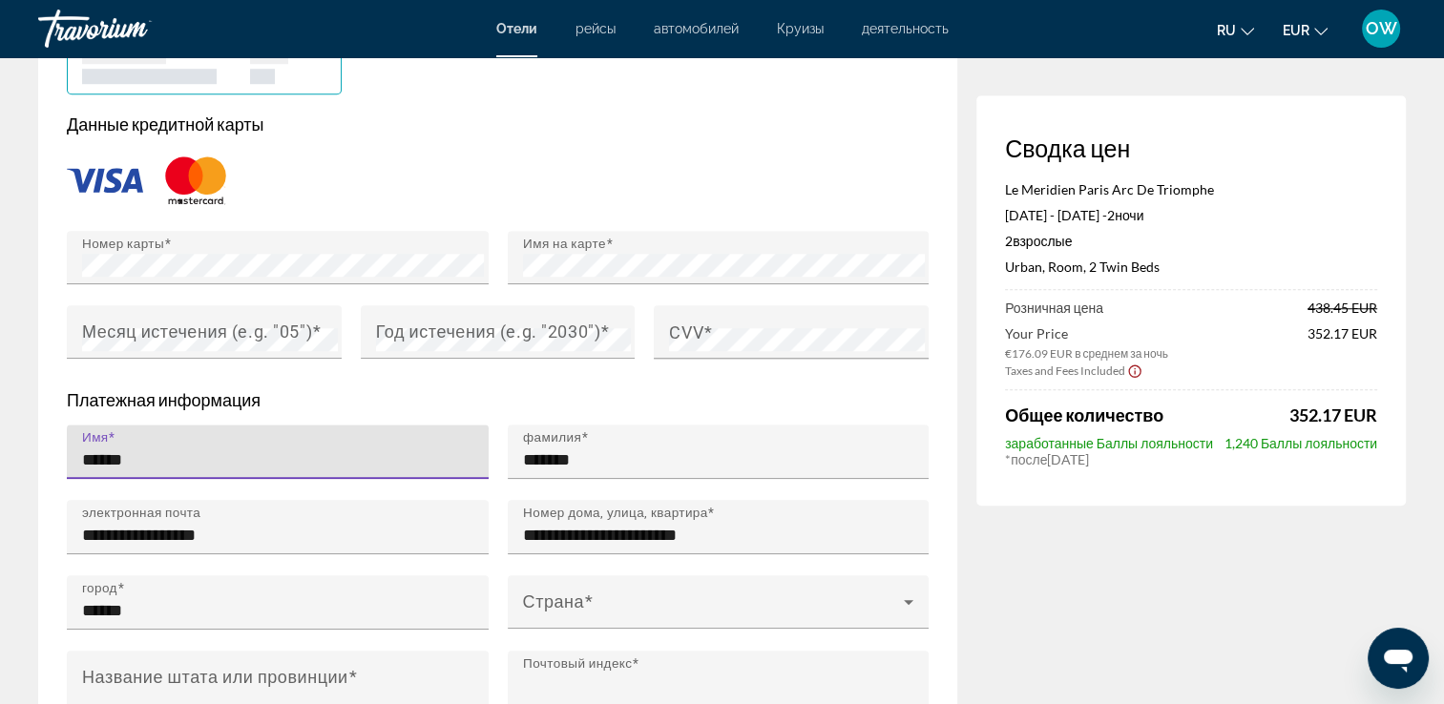
type input "*****"
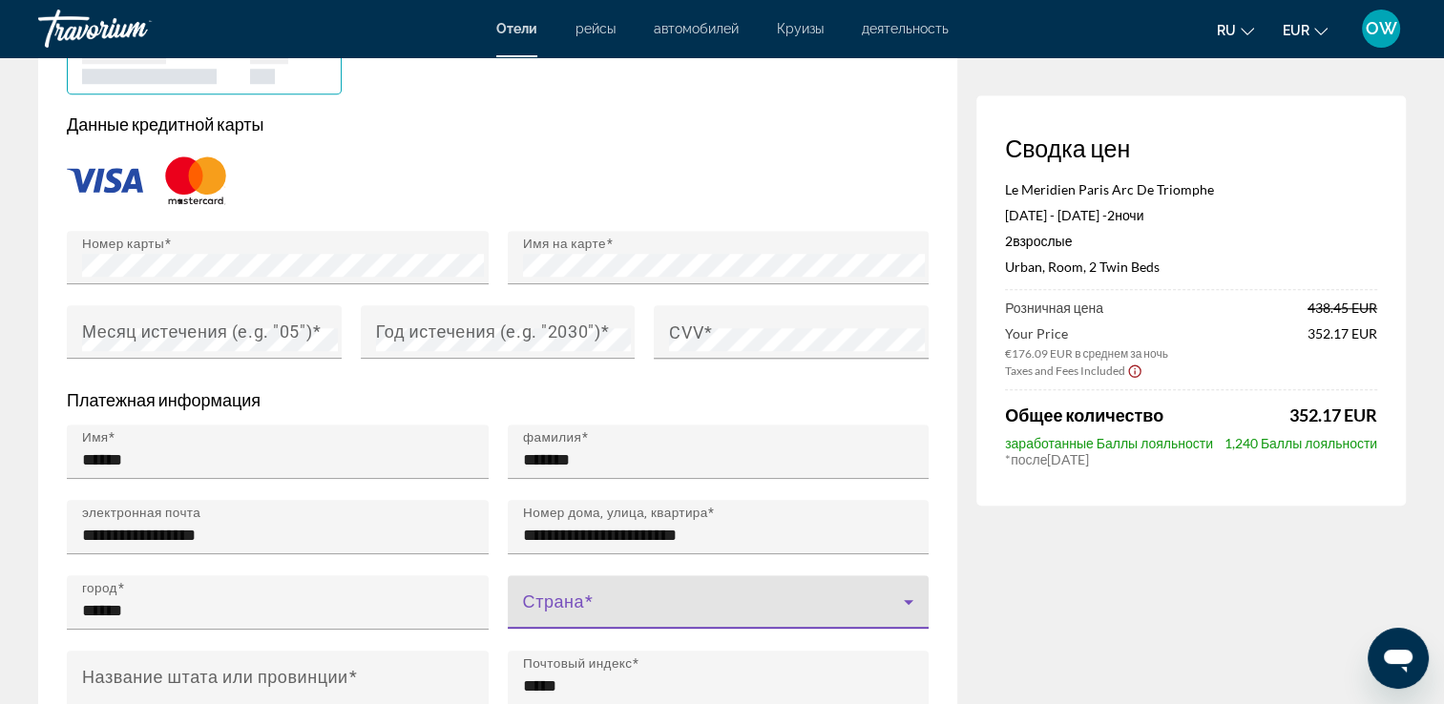
click at [912, 600] on icon "Main content" at bounding box center [908, 602] width 23 height 23
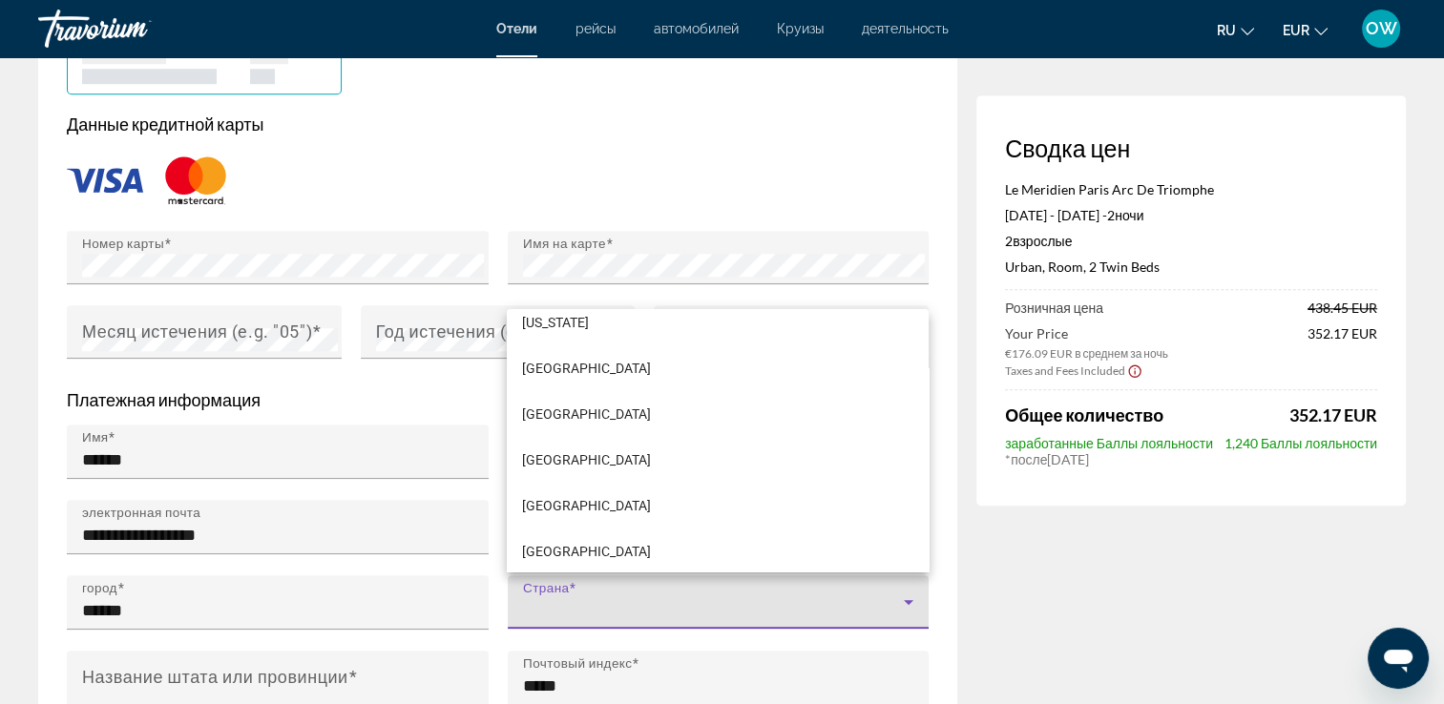
scroll to position [3734, 0]
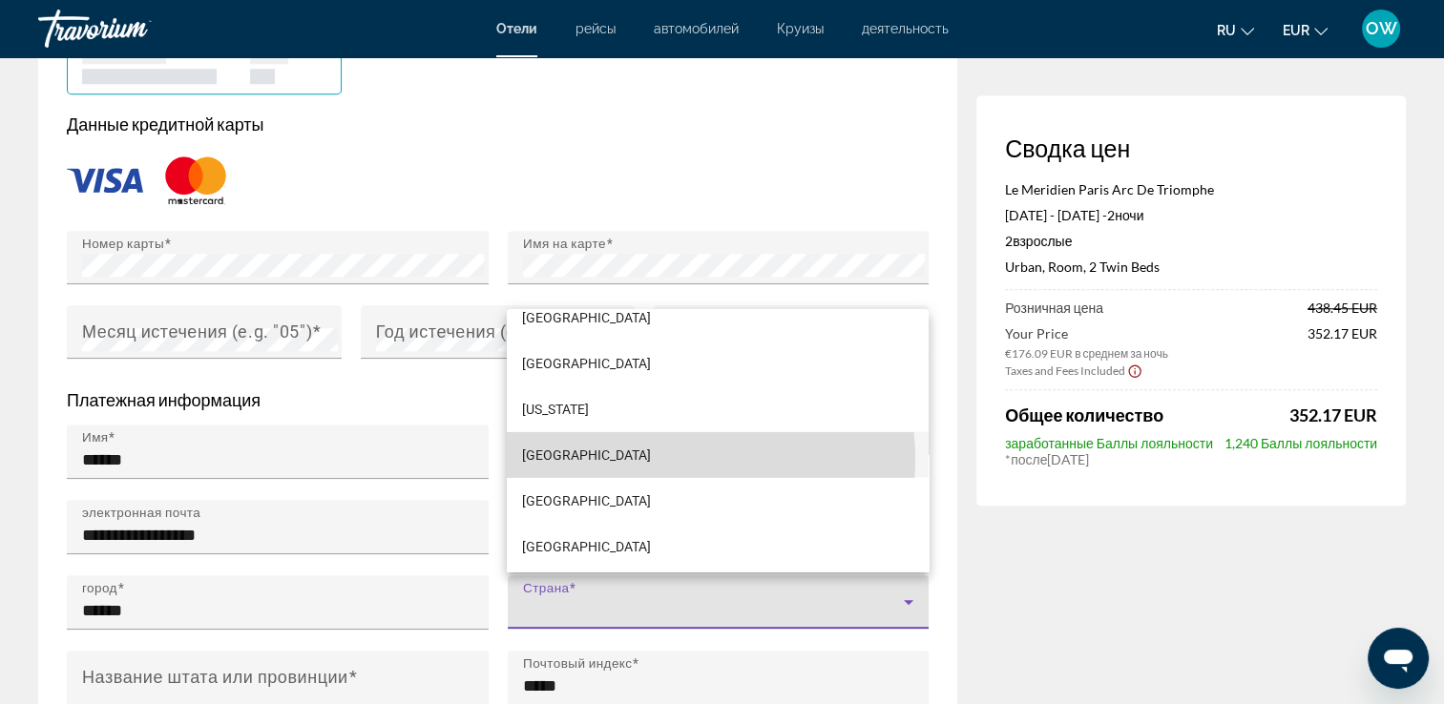
click at [657, 460] on mat-option "[GEOGRAPHIC_DATA]" at bounding box center [717, 454] width 421 height 46
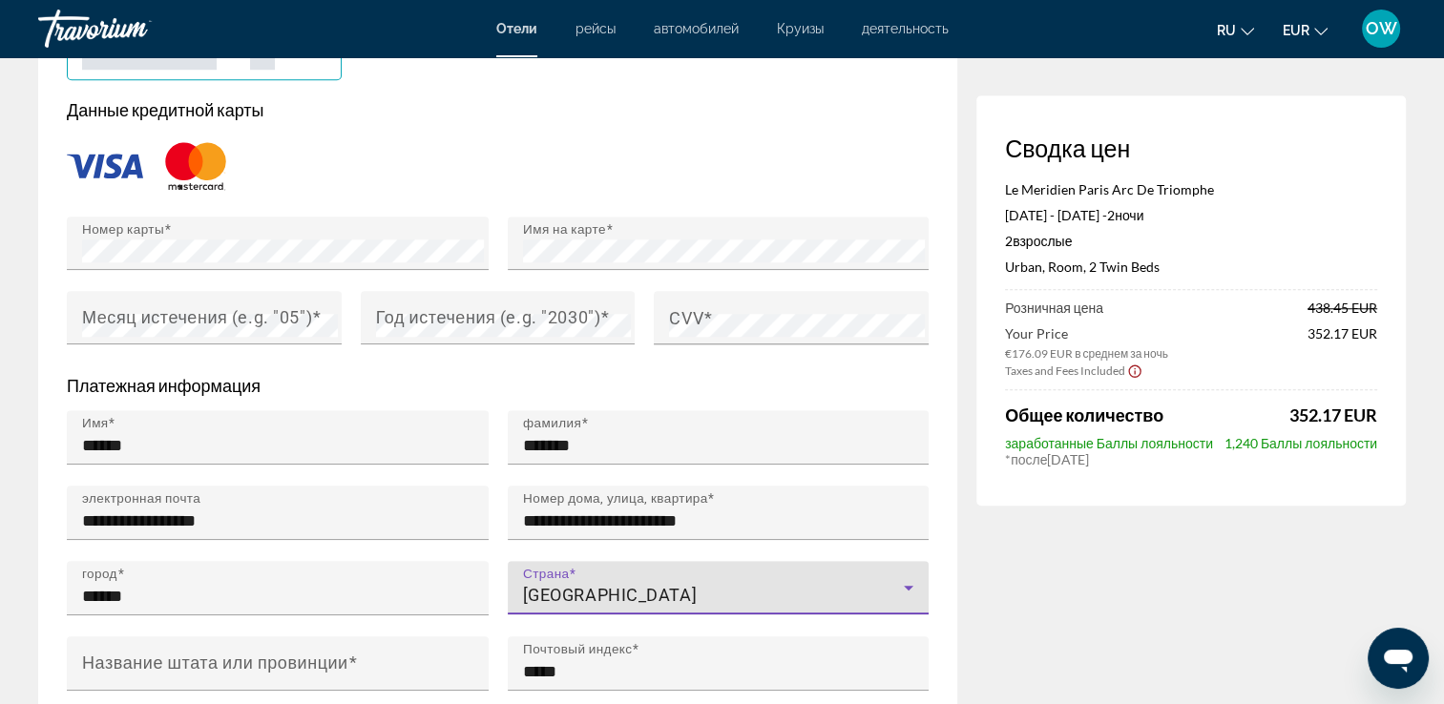
scroll to position [1646, 0]
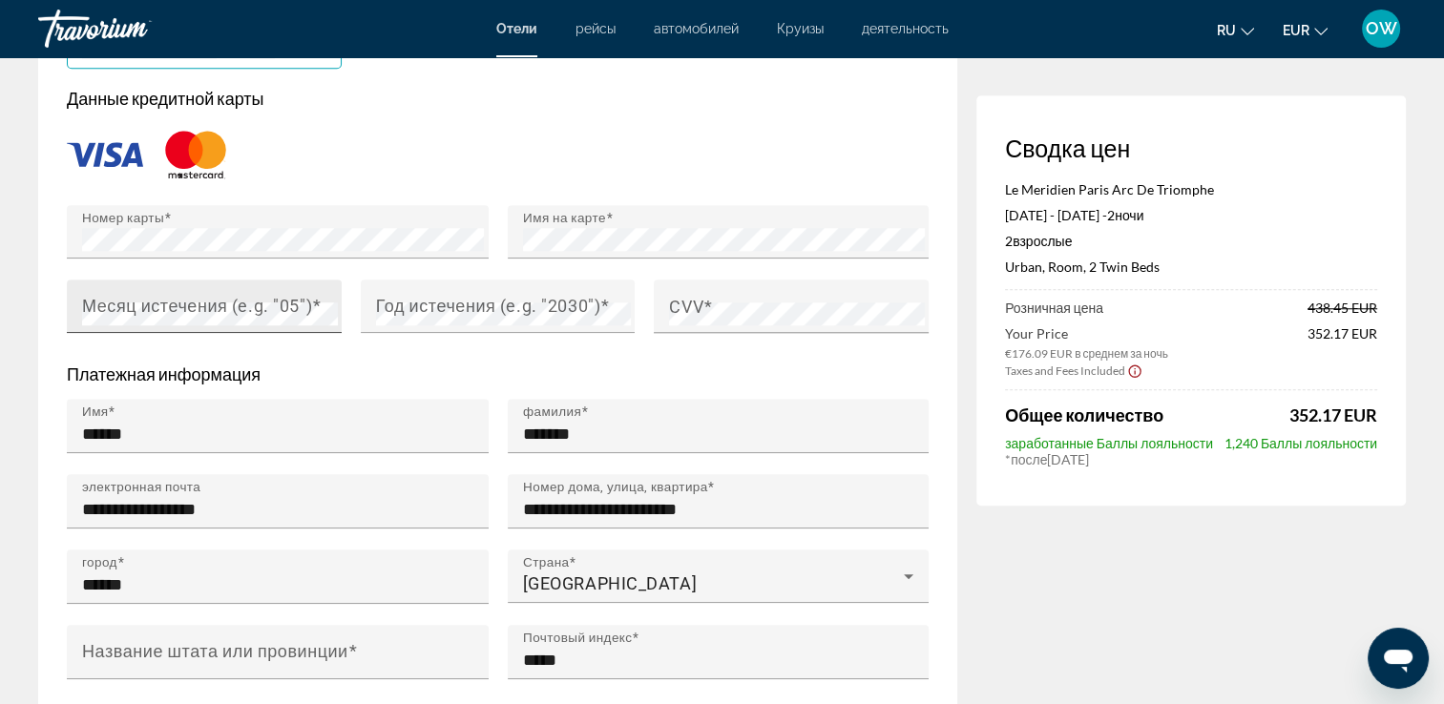
click at [255, 299] on mat-label "Месяц истечения (e.g. "05")" at bounding box center [197, 306] width 230 height 20
click at [409, 307] on mat-label "Год истечения (e.g. "2030")" at bounding box center [488, 306] width 225 height 20
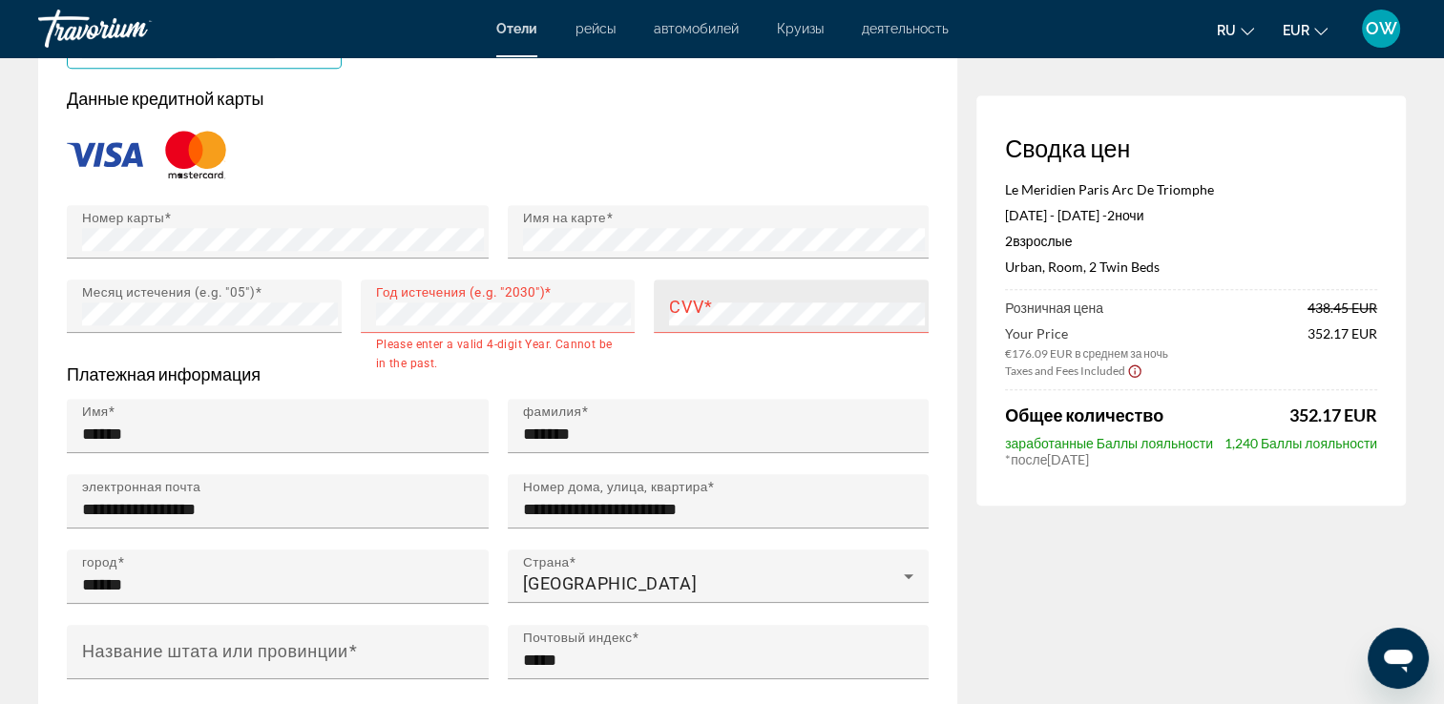
click at [693, 298] on mat-label "CVV" at bounding box center [686, 306] width 34 height 20
click at [684, 304] on mat-label "CVV" at bounding box center [686, 306] width 34 height 20
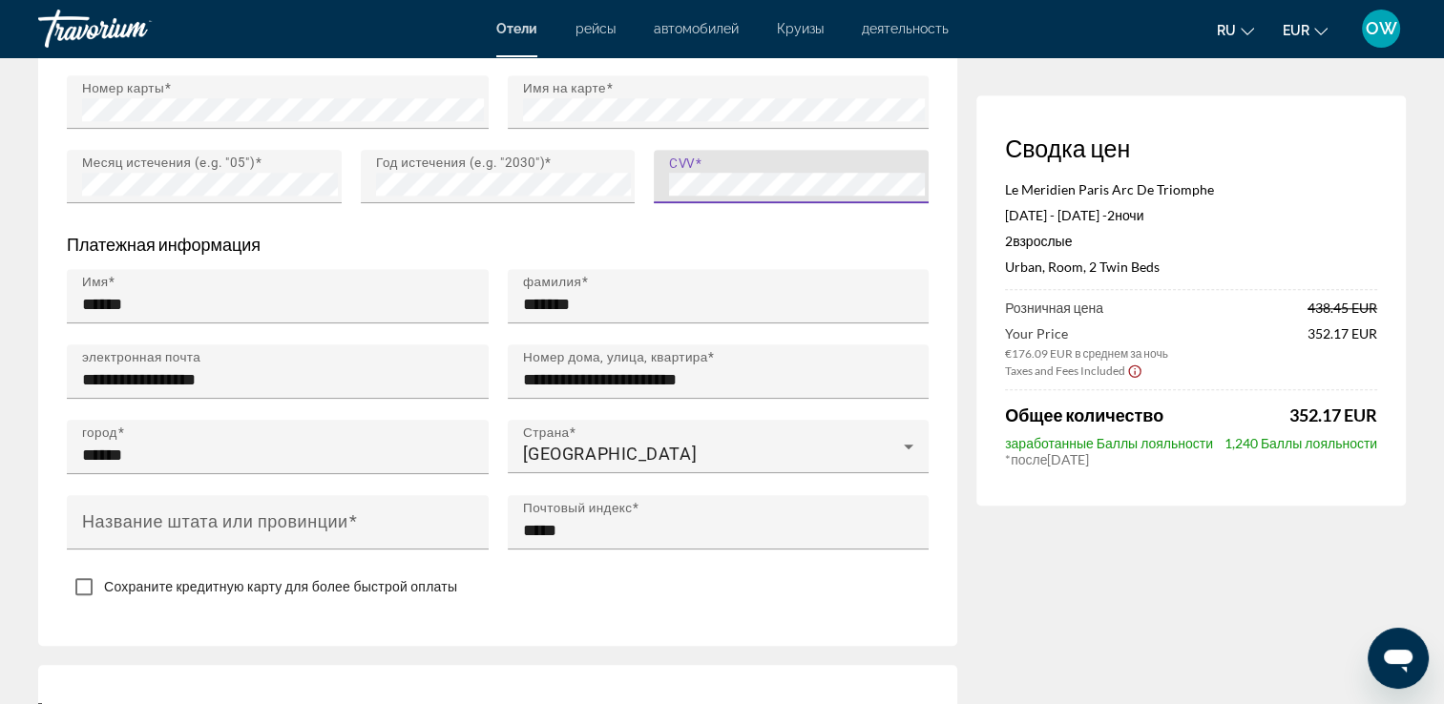
scroll to position [1783, 0]
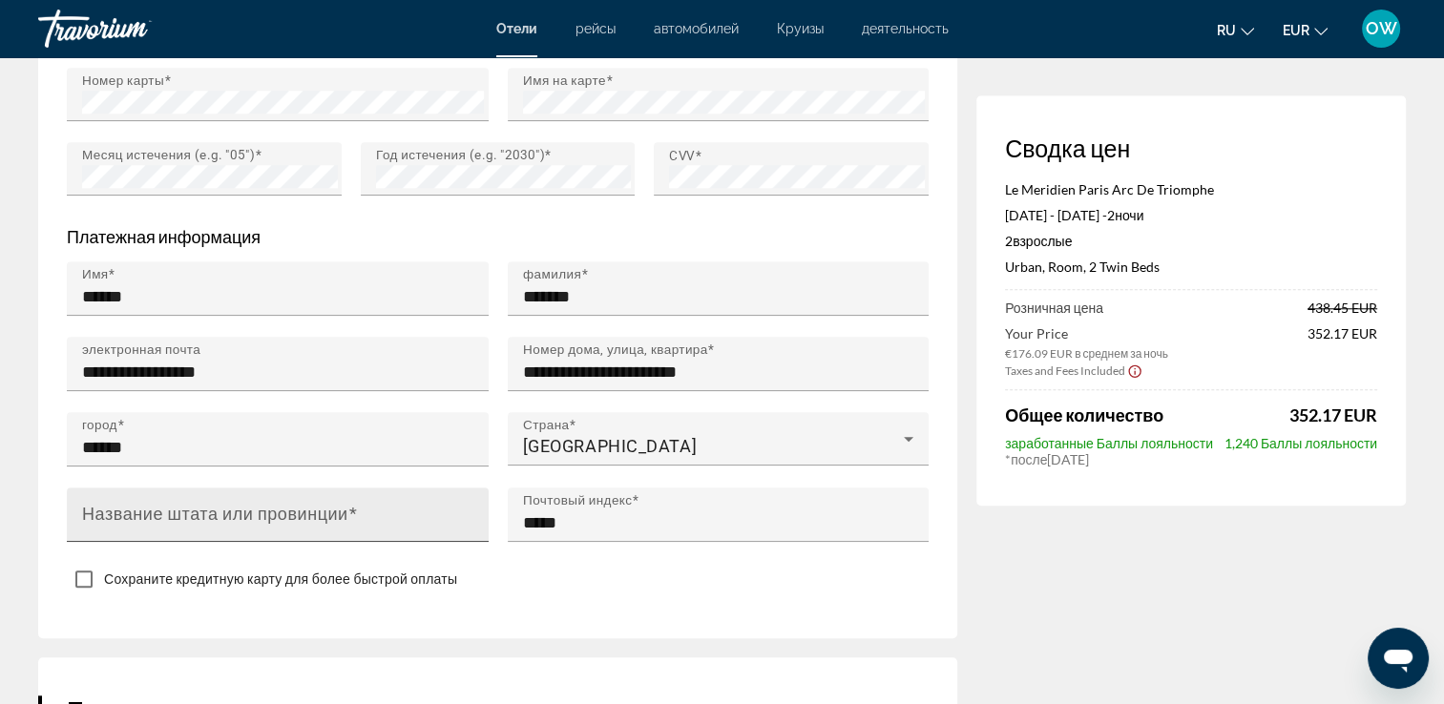
click at [317, 518] on mat-label "Название штата или провинции" at bounding box center [215, 514] width 266 height 20
click at [317, 518] on input "Название штата или провинции" at bounding box center [283, 523] width 403 height 23
type input "******"
click at [619, 630] on div "**********" at bounding box center [497, 134] width 919 height 1009
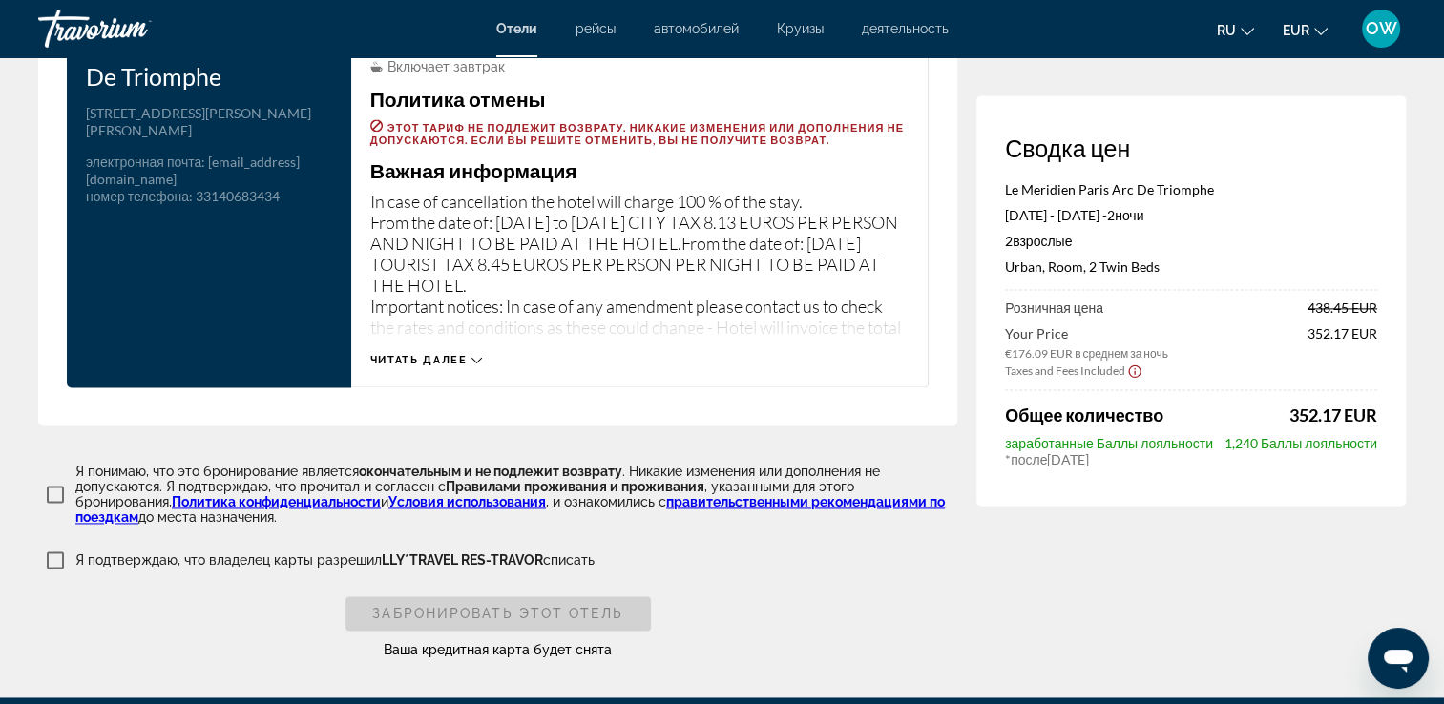
scroll to position [2524, 0]
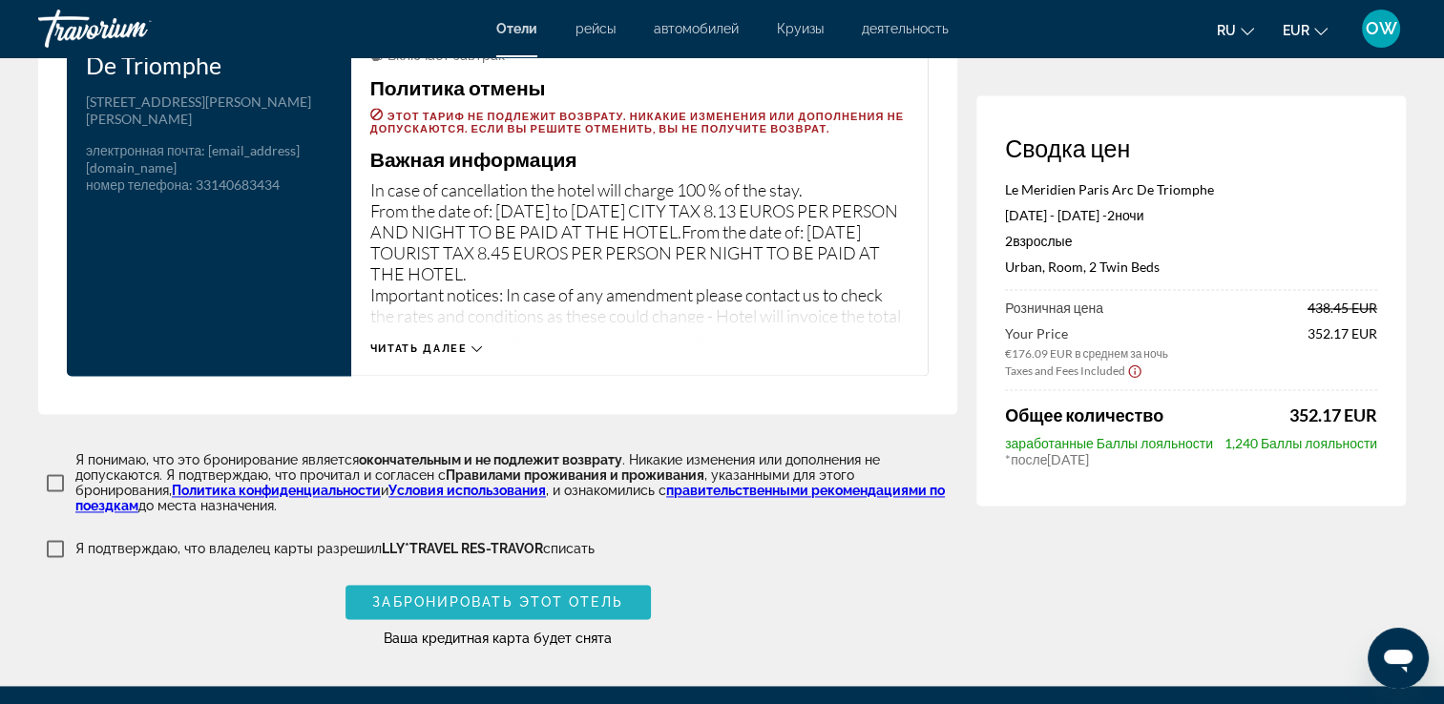
click at [622, 597] on span "Забронировать этот отель" at bounding box center [497, 602] width 250 height 15
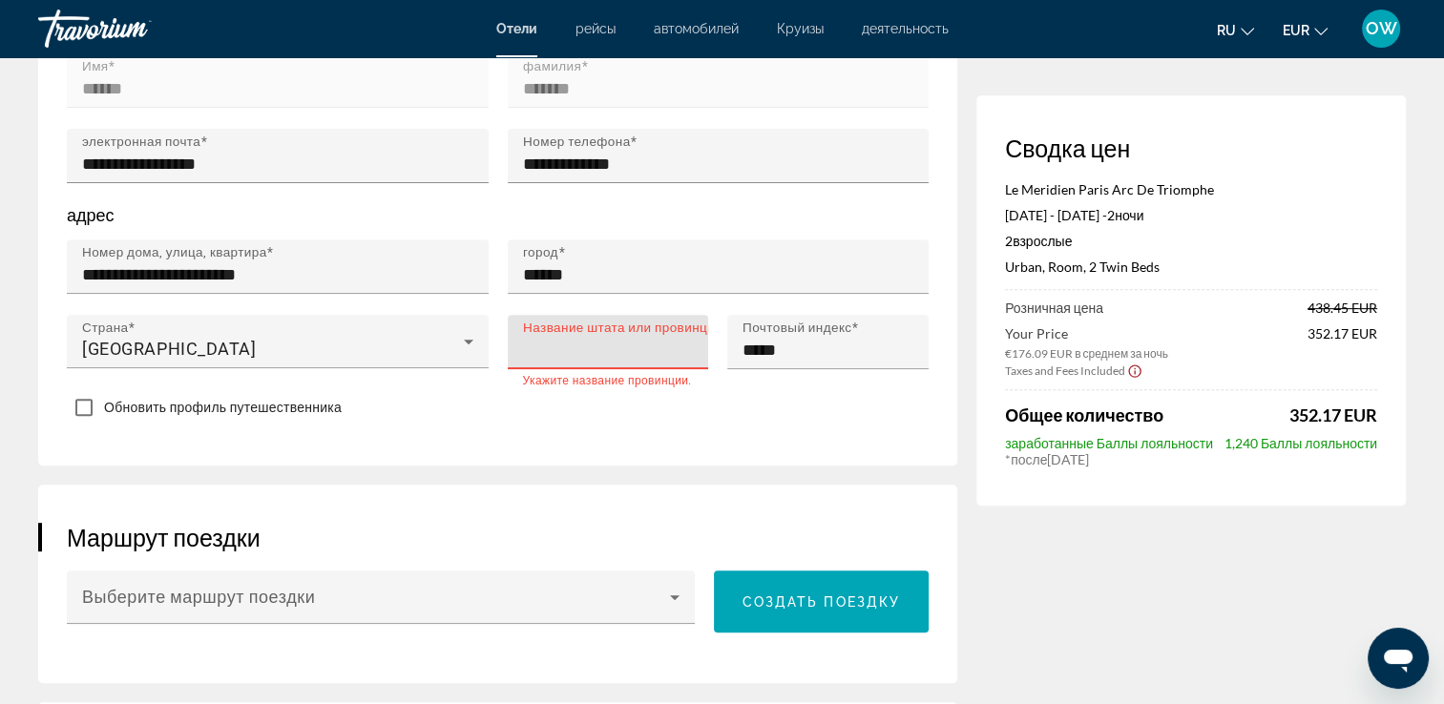
scroll to position [702, 0]
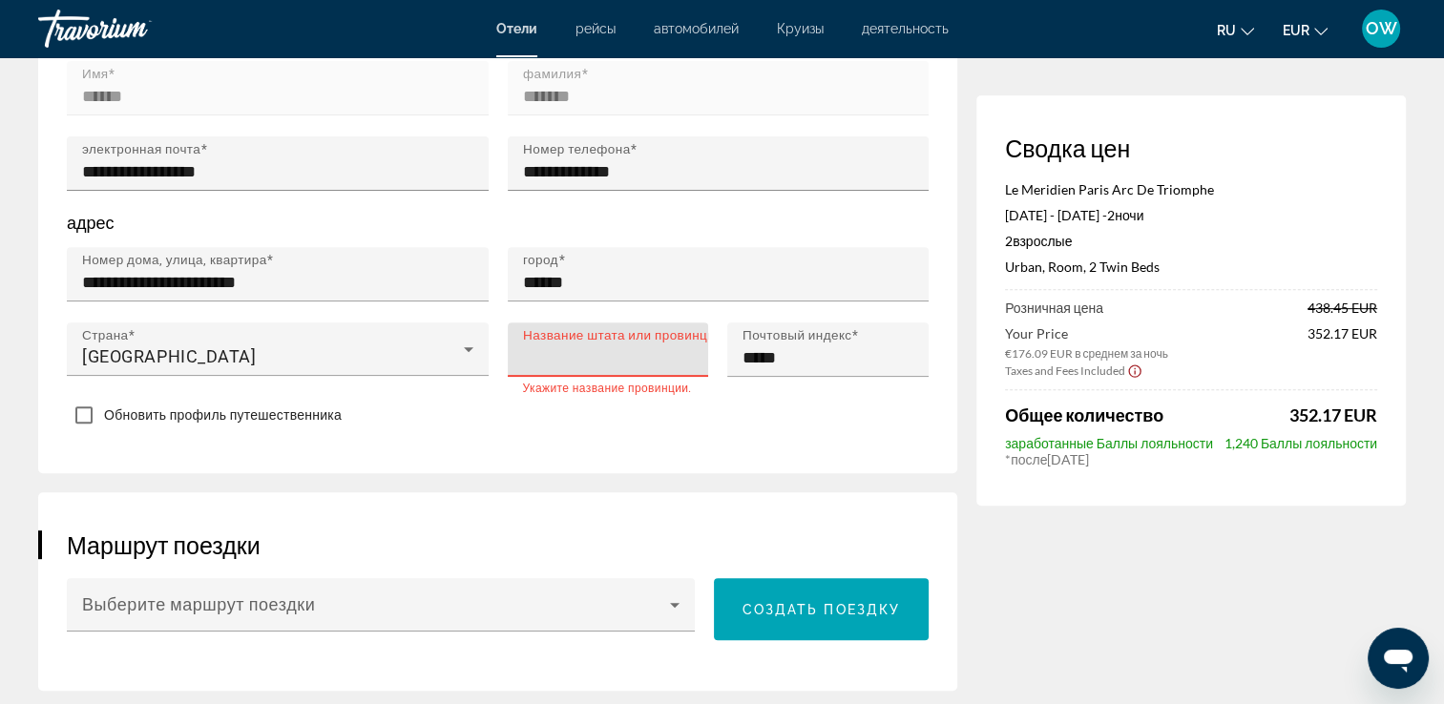
click at [556, 365] on input "Название штата или провинции" at bounding box center [614, 357] width 182 height 23
type input "******"
click at [570, 495] on div "Маршрут поездки Выберите маршрут поездки Создать поездку" at bounding box center [497, 592] width 919 height 199
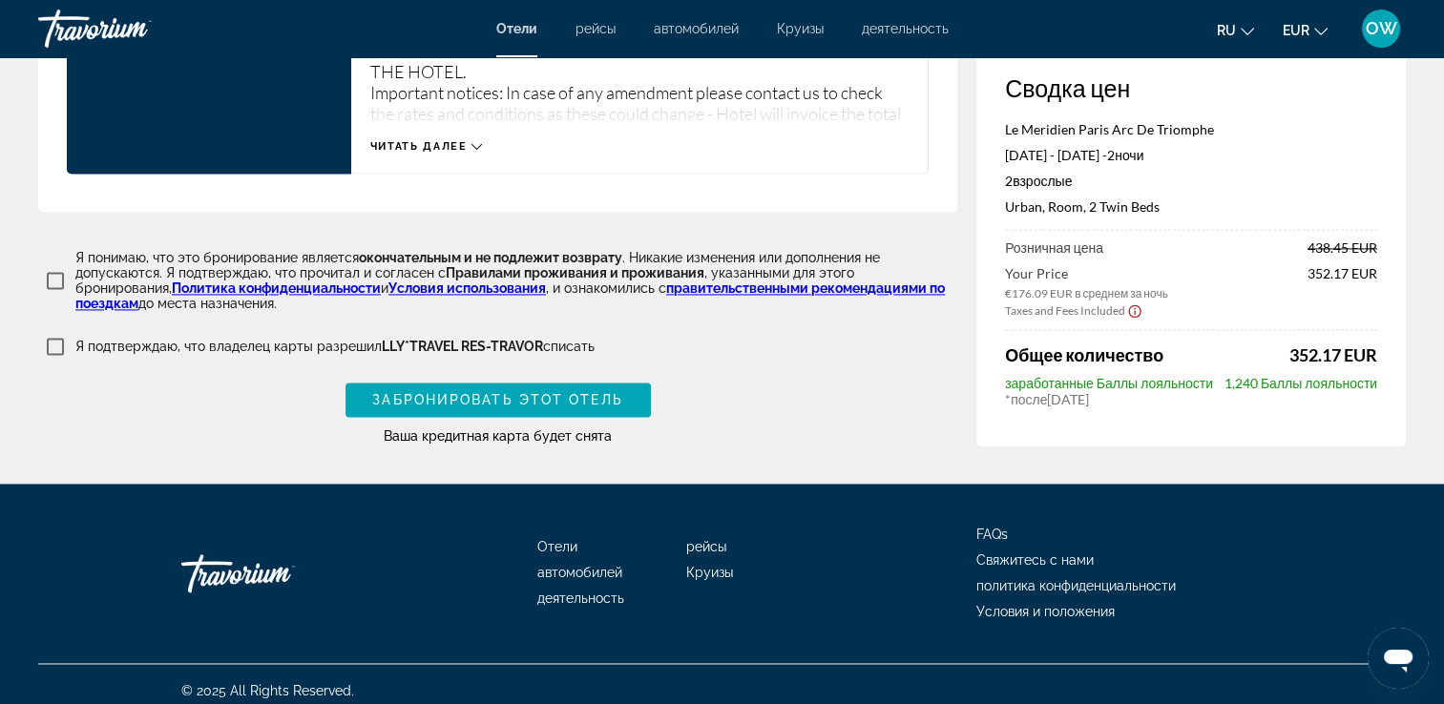
scroll to position [2735, 0]
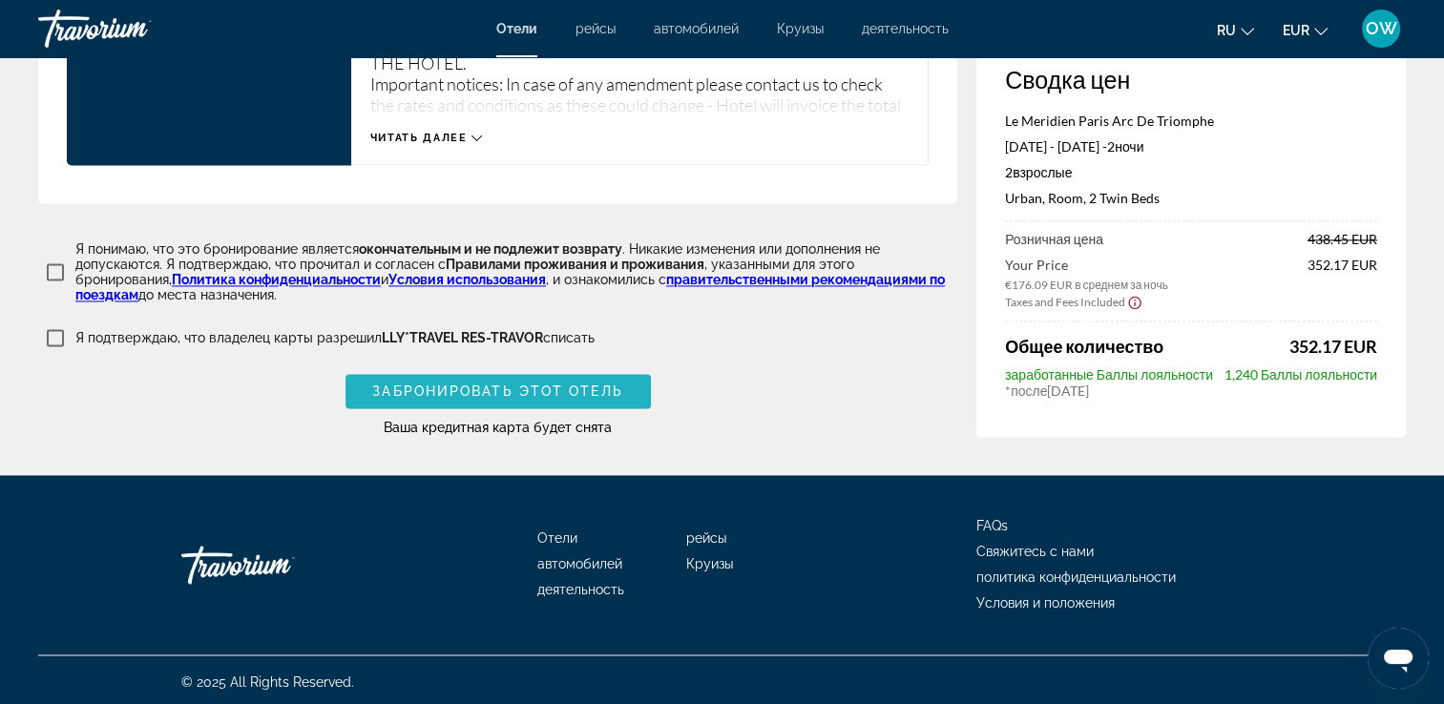
click at [627, 386] on span "Main content" at bounding box center [498, 391] width 305 height 46
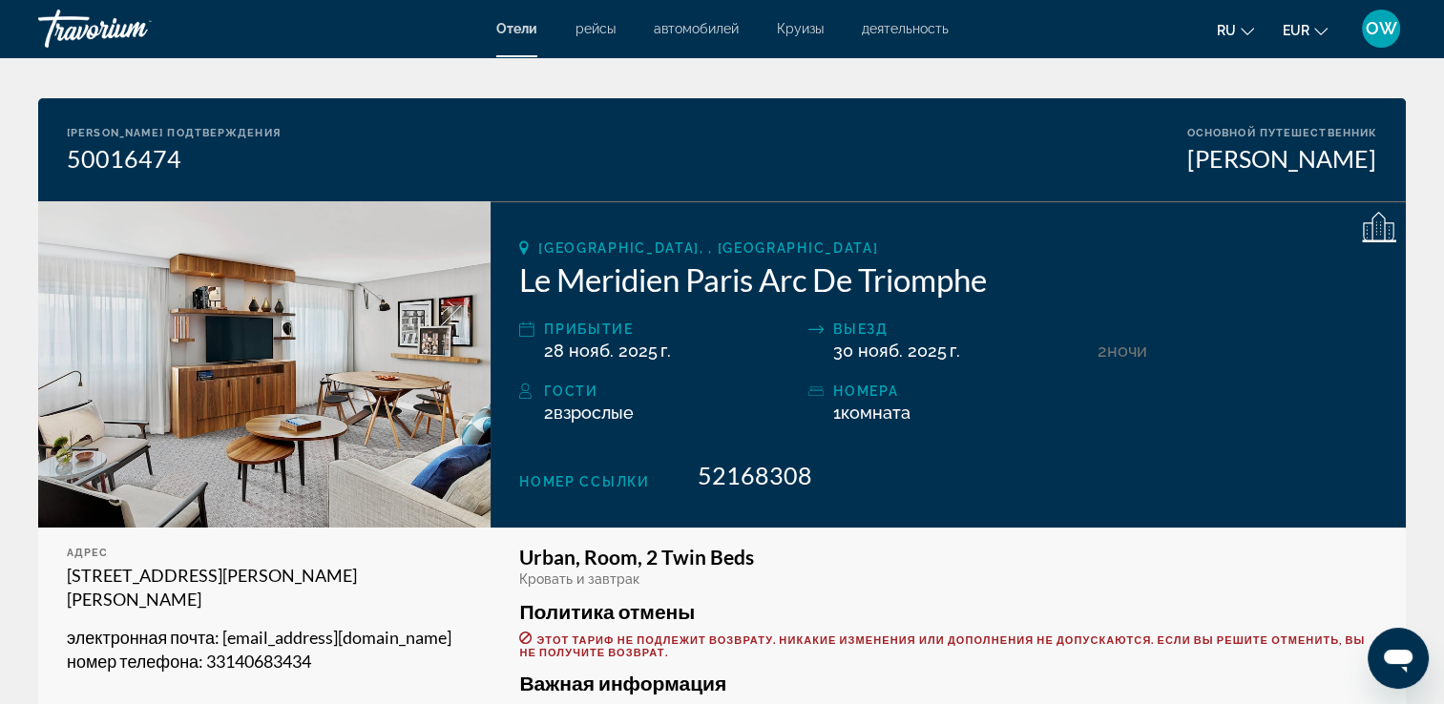
scroll to position [105, 0]
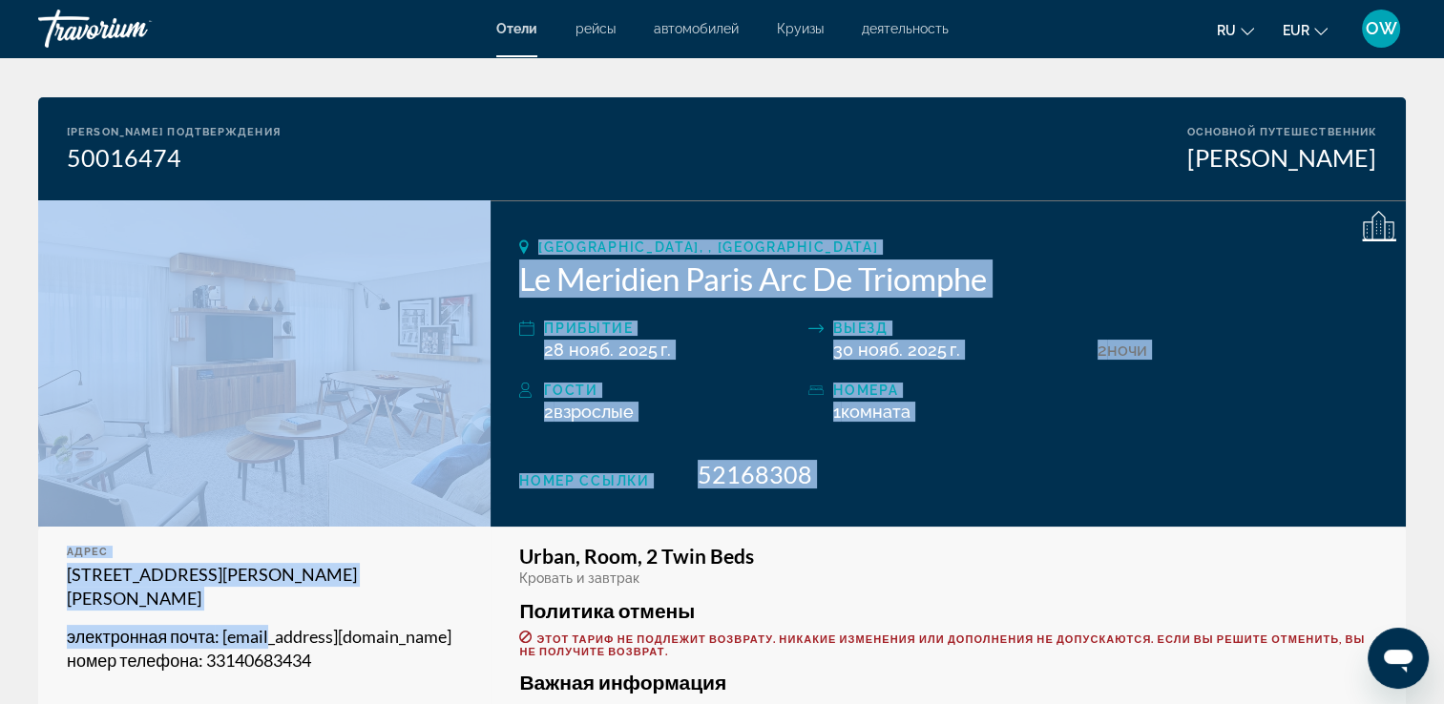
drag, startPoint x: 122, startPoint y: 659, endPoint x: 397, endPoint y: 502, distance: 316.3
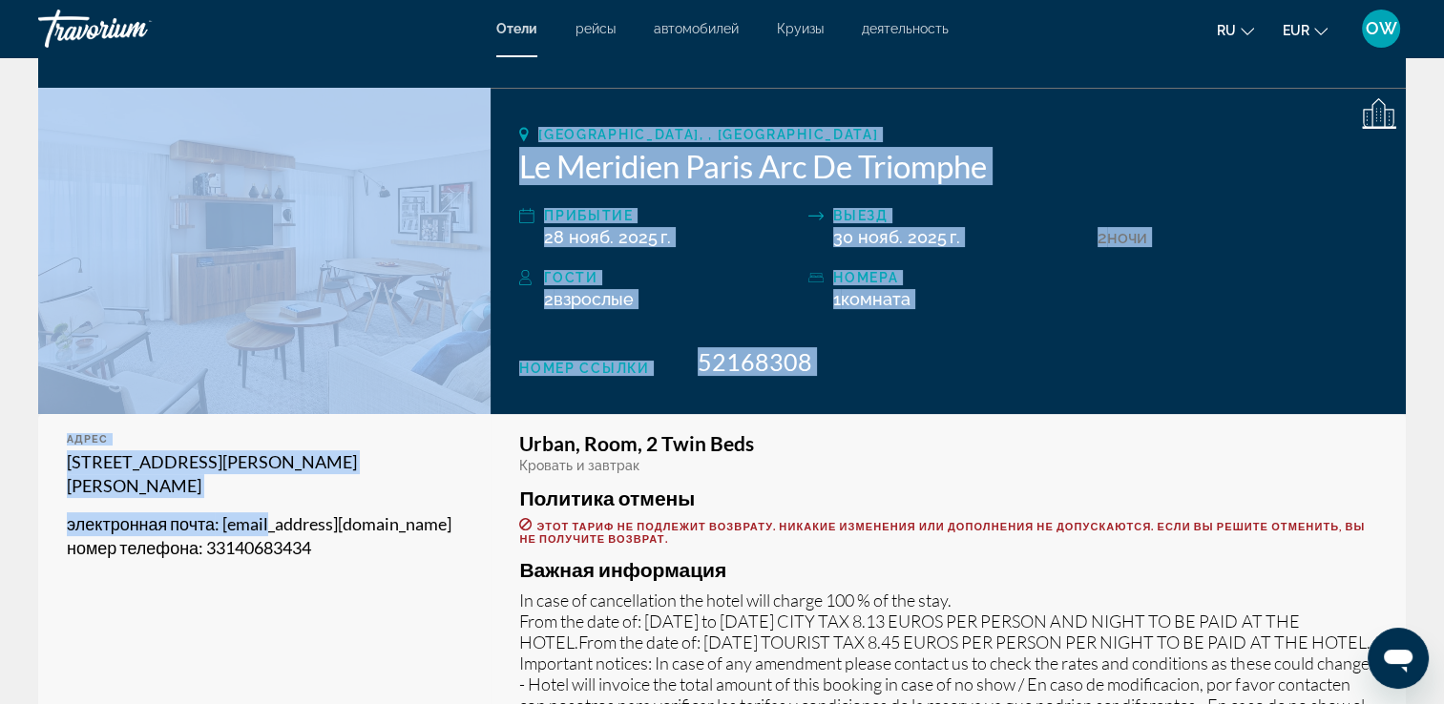
scroll to position [240, 0]
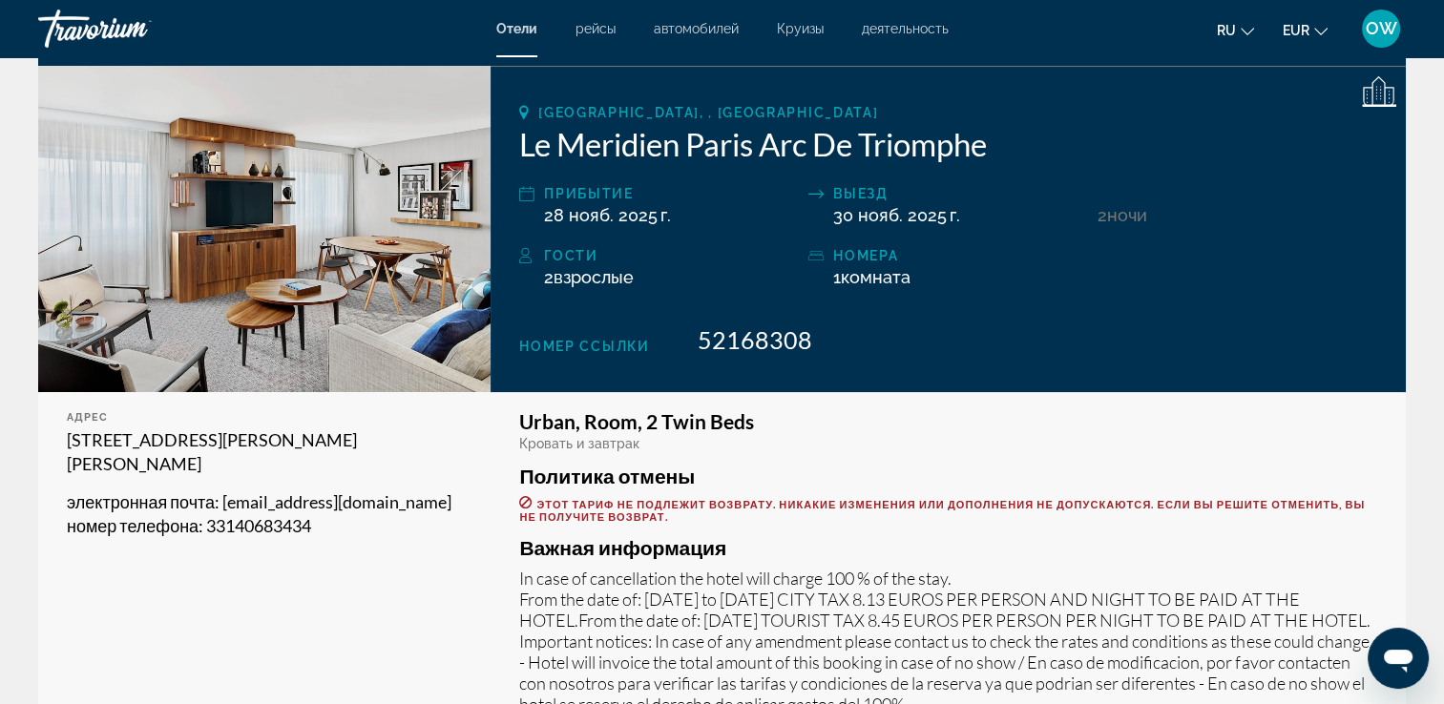
click at [1194, 422] on h3 "Urban, Room, 2 Twin Beds" at bounding box center [948, 421] width 858 height 21
